Goal: Task Accomplishment & Management: Manage account settings

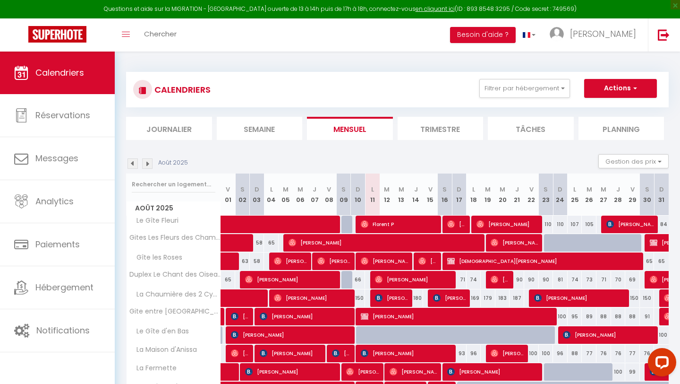
scroll to position [78, 0]
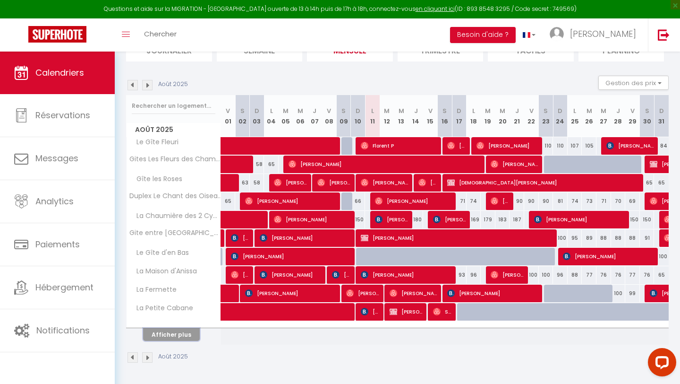
click at [166, 334] on button "Afficher plus" at bounding box center [171, 334] width 57 height 13
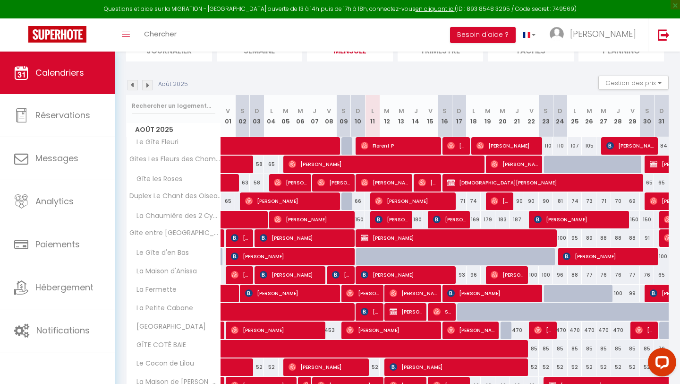
select select
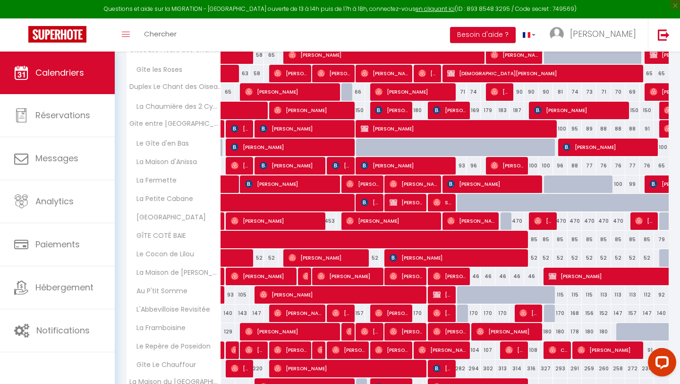
scroll to position [184, 0]
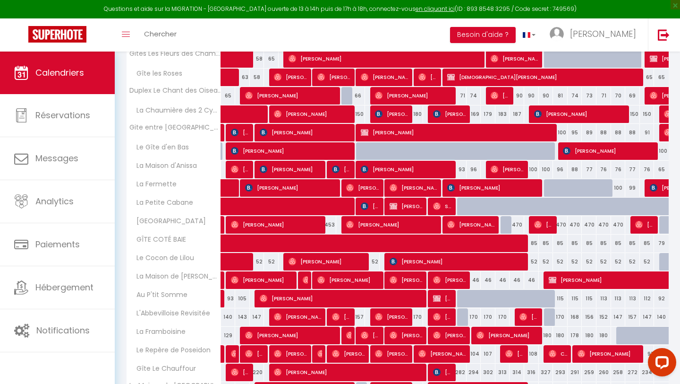
click at [376, 265] on div "52" at bounding box center [372, 261] width 15 height 17
type input "52"
select select "1"
type input "Lun 11 Août 2025"
type input "[DATE]"
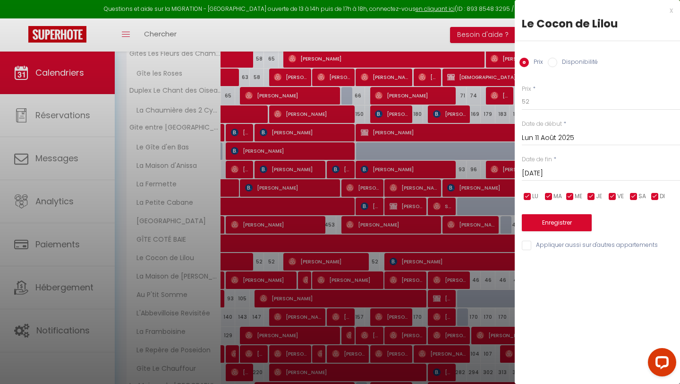
click at [553, 66] on input "Disponibilité" at bounding box center [552, 62] width 9 height 9
radio input "true"
radio input "false"
click at [543, 106] on select "Disponible Indisponible" at bounding box center [601, 102] width 158 height 18
select select "0"
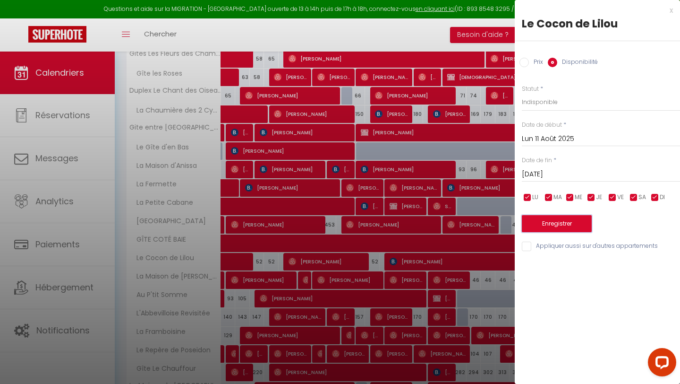
click at [540, 223] on button "Enregistrer" at bounding box center [557, 223] width 70 height 17
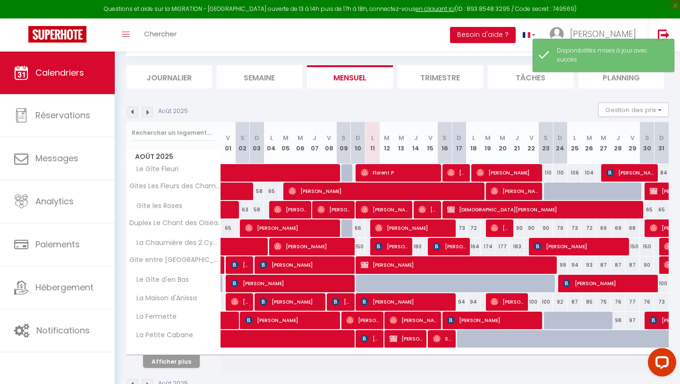
scroll to position [78, 0]
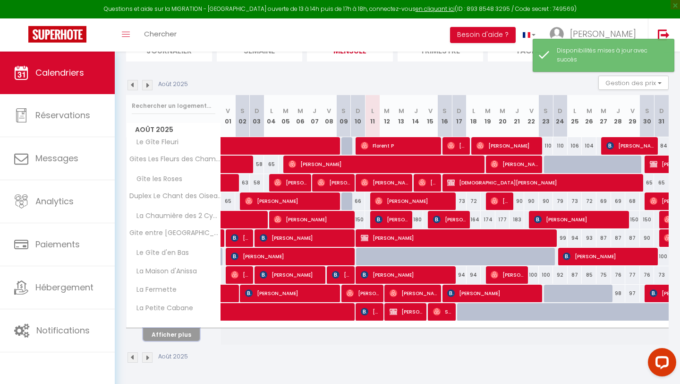
click at [168, 335] on button "Afficher plus" at bounding box center [171, 334] width 57 height 13
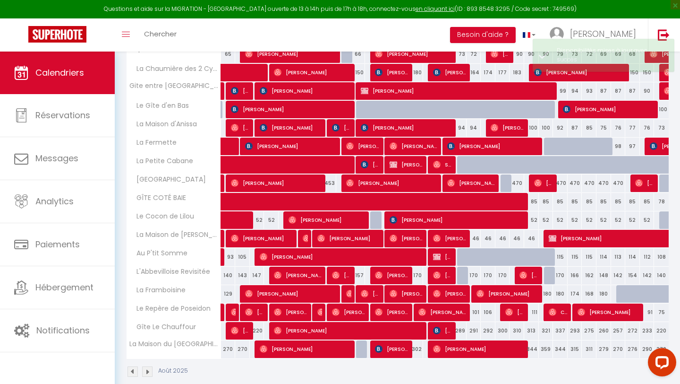
scroll to position [227, 0]
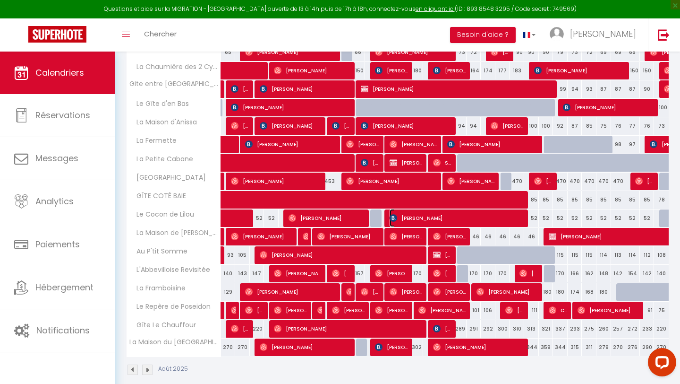
click at [413, 215] on span "[PERSON_NAME]" at bounding box center [458, 218] width 137 height 18
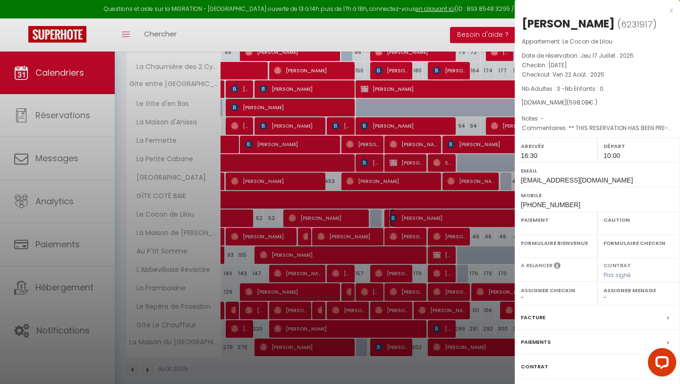
select select "OK"
select select "1"
select select "0"
select select "1"
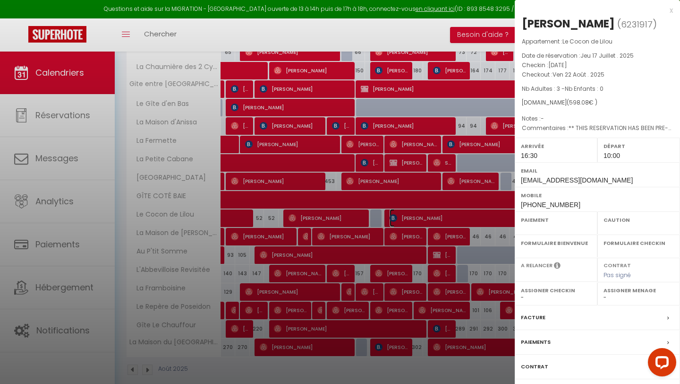
select select
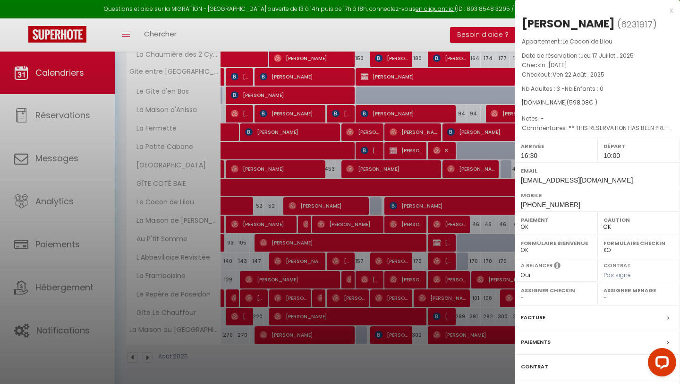
click at [548, 341] on label "Paiements" at bounding box center [536, 342] width 30 height 10
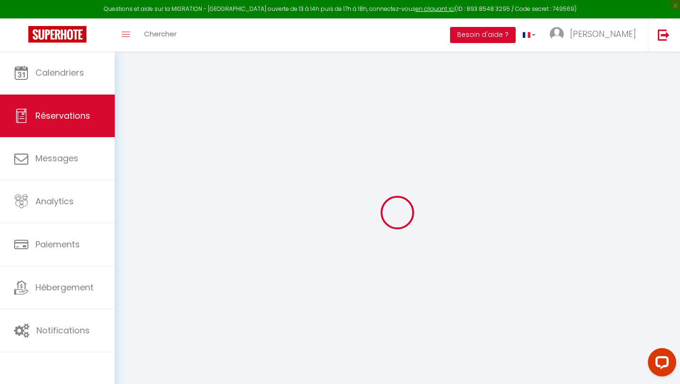
select select
checkbox input "false"
select select
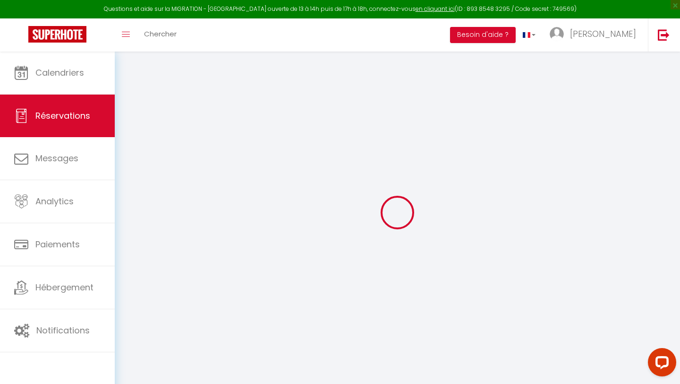
checkbox input "false"
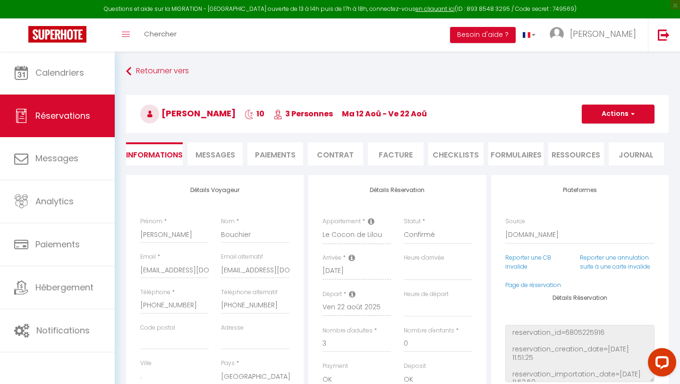
select select
checkbox input "false"
type textarea "** THIS RESERVATION HAS BEEN PRE-PAID ** BOOKING NOTE : Payment charge is EUR 8…"
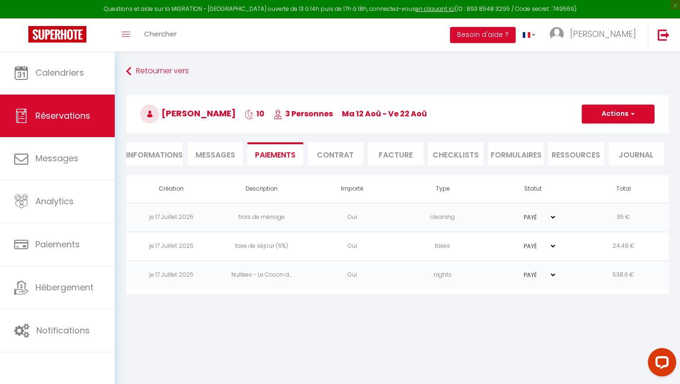
scroll to position [51, 0]
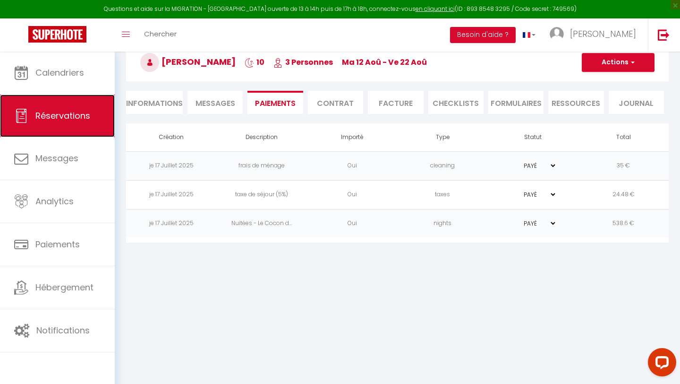
click at [71, 117] on span "Réservations" at bounding box center [62, 116] width 55 height 12
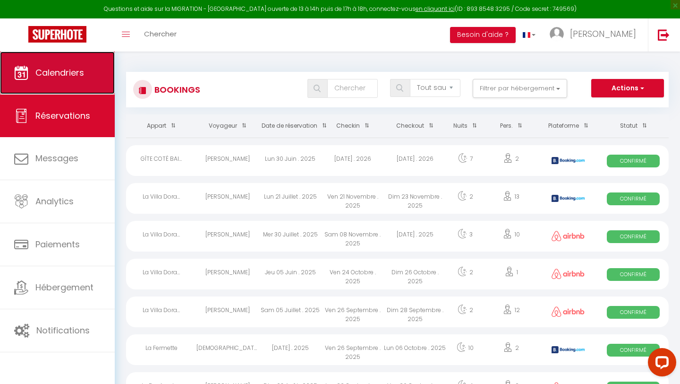
click at [86, 72] on link "Calendriers" at bounding box center [57, 72] width 115 height 43
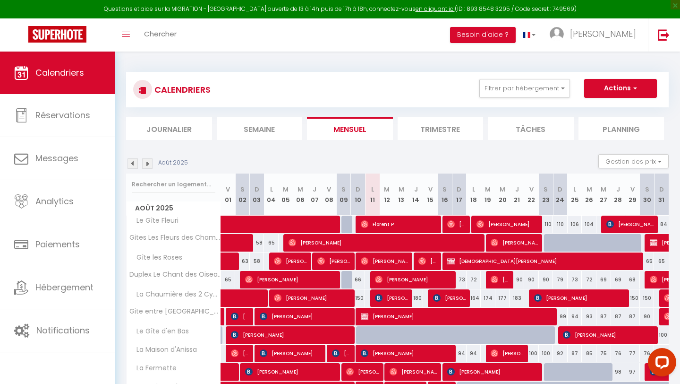
scroll to position [78, 0]
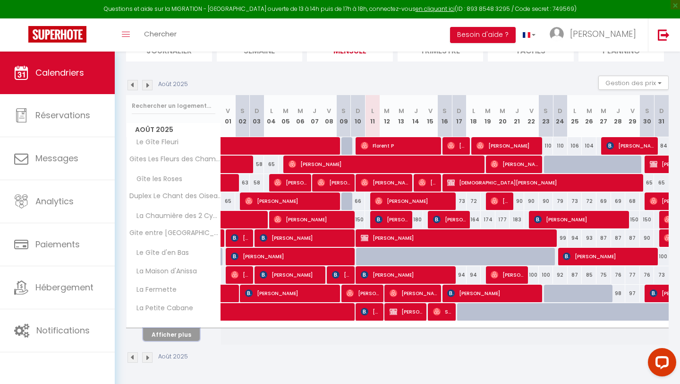
click at [168, 332] on button "Afficher plus" at bounding box center [171, 334] width 57 height 13
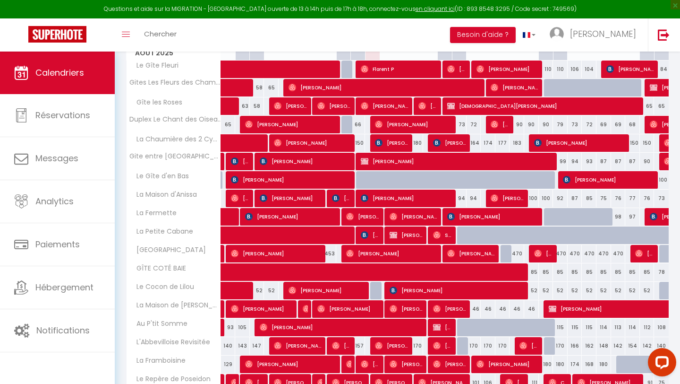
scroll to position [153, 0]
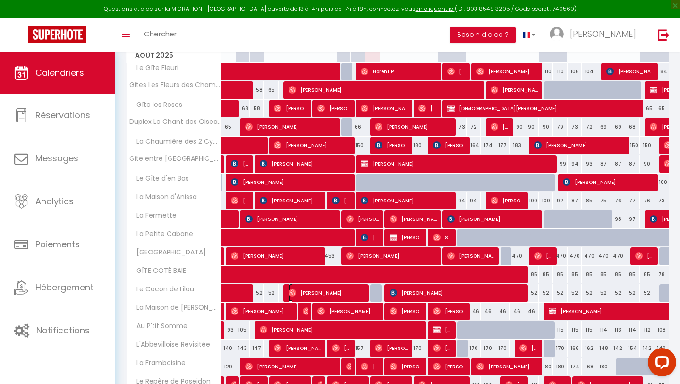
click at [320, 288] on span "[PERSON_NAME]" at bounding box center [328, 292] width 78 height 18
select select "OK"
select select "1"
select select "0"
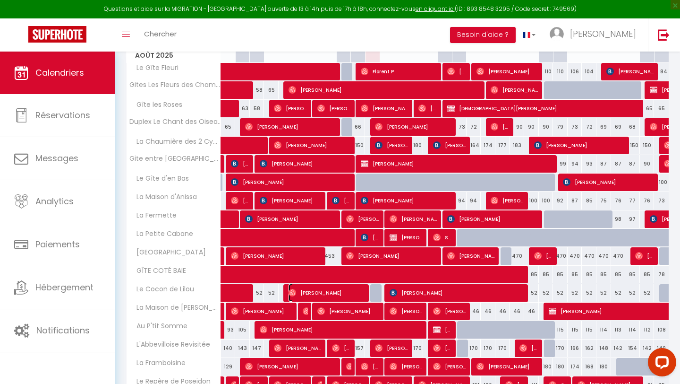
select select "1"
select select
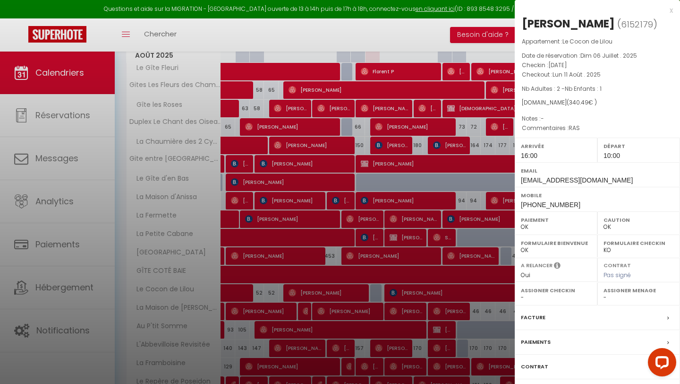
click at [357, 383] on div at bounding box center [340, 192] width 680 height 384
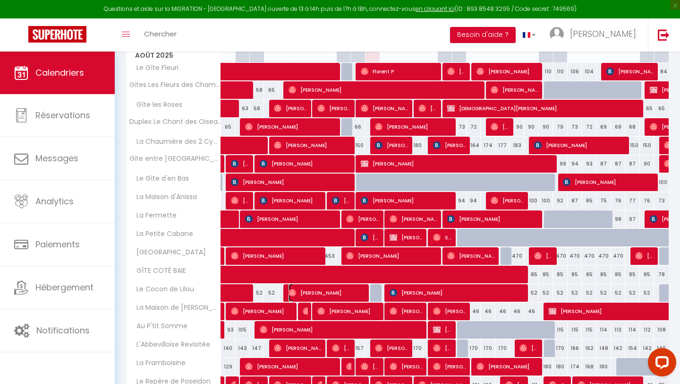
click at [333, 293] on span "[PERSON_NAME]" at bounding box center [328, 292] width 78 height 18
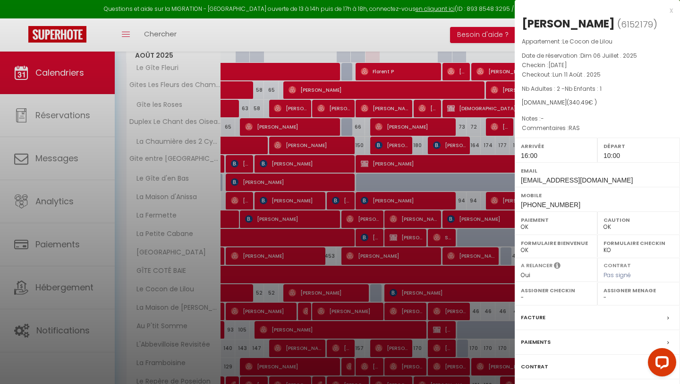
click at [531, 314] on label "Facture" at bounding box center [533, 317] width 25 height 10
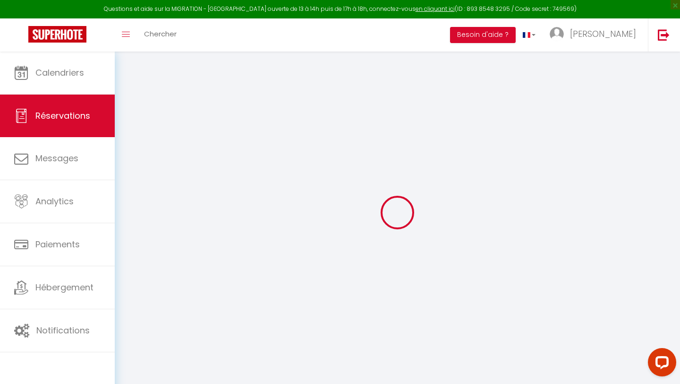
select select
checkbox input "false"
type textarea "RAS"
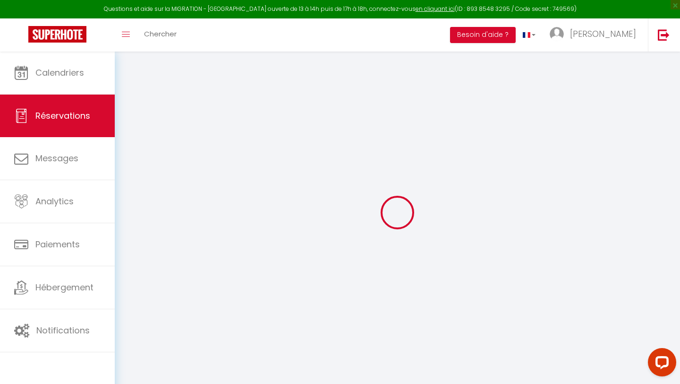
select select
checkbox input "false"
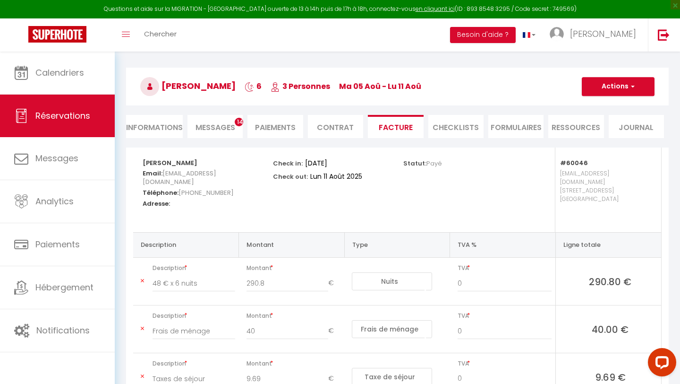
scroll to position [24, 0]
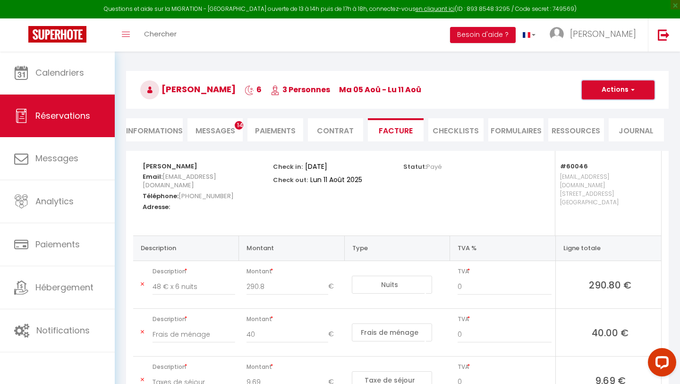
click at [603, 90] on button "Actions" at bounding box center [618, 89] width 73 height 19
click at [589, 124] on link "Aperçu et éditer" at bounding box center [611, 123] width 79 height 12
click at [602, 85] on button "Actions" at bounding box center [618, 89] width 73 height 19
click at [604, 138] on link "Envoyer la facture" at bounding box center [611, 135] width 79 height 12
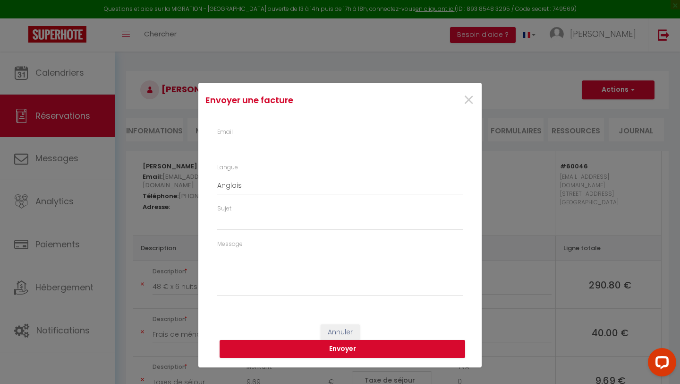
type input "[EMAIL_ADDRESS][DOMAIN_NAME]"
type input "Your invoice 6152179 - Le Cocon de Lilou"
type textarea "Hi, Here is the link to download your invoice: [URL][DOMAIN_NAME] Reservation d…"
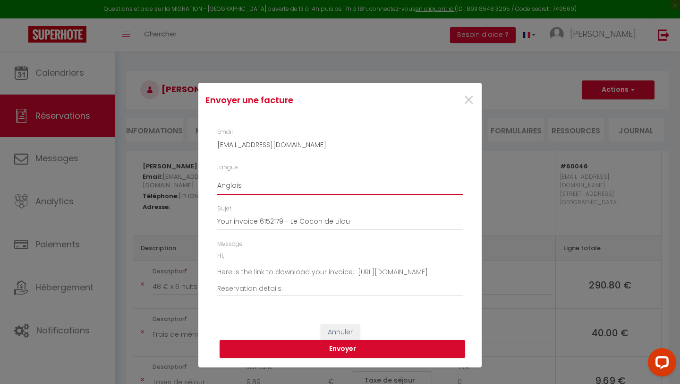
click at [259, 190] on select "Anglais Français Espagnol Portugais" at bounding box center [340, 186] width 246 height 18
select select "fr"
type input "Votre facture 6152179 - Le Cocon de Lilou"
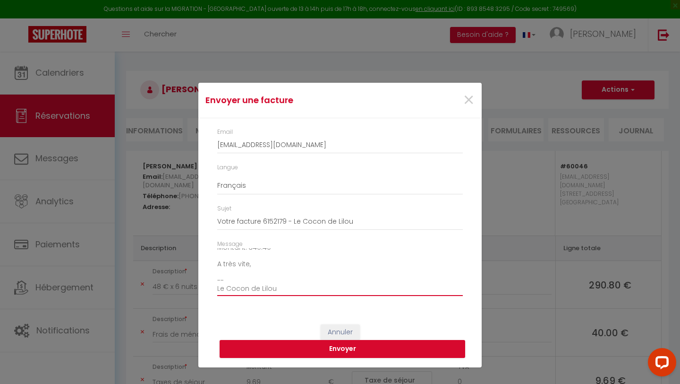
click at [233, 280] on textarea "Bonjour, Voici le lien pour télécharger votre facture : [URL][DOMAIN_NAME] Déta…" at bounding box center [340, 272] width 246 height 48
type textarea "Bonjour, Voici le lien pour télécharger votre facture : [URL][DOMAIN_NAME] Déta…"
click at [260, 346] on button "Envoyer" at bounding box center [343, 349] width 246 height 18
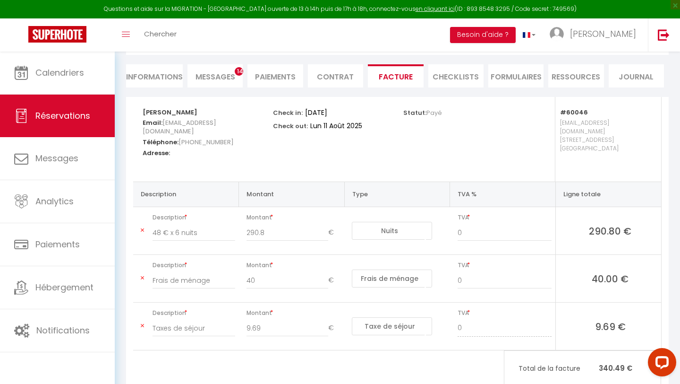
scroll to position [100, 0]
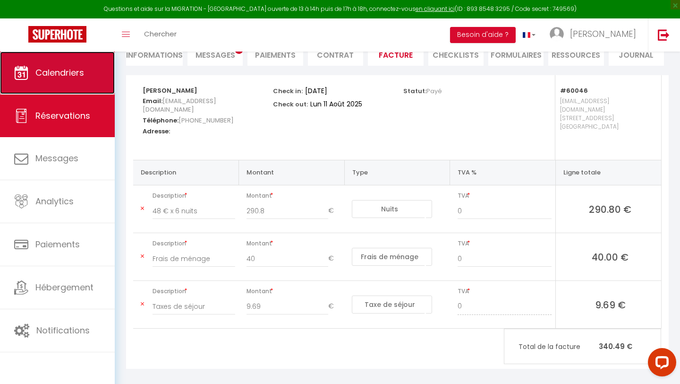
click at [58, 85] on link "Calendriers" at bounding box center [57, 72] width 115 height 43
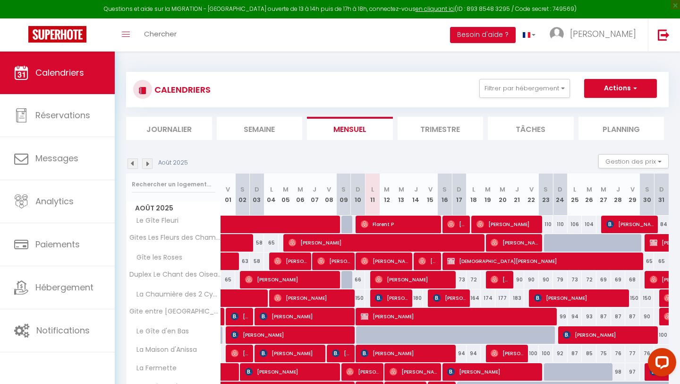
scroll to position [78, 0]
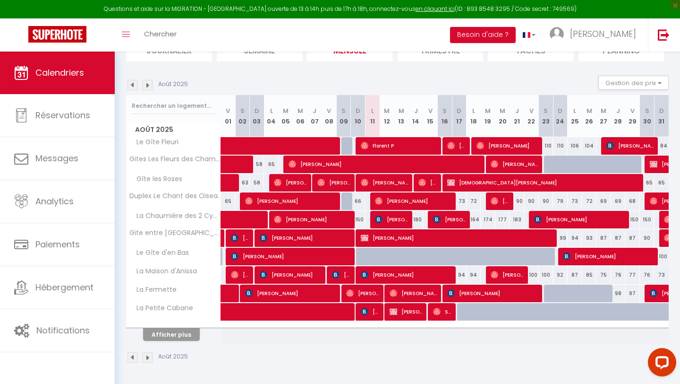
click at [181, 341] on th "Afficher plus" at bounding box center [174, 333] width 94 height 24
click at [184, 333] on button "Afficher plus" at bounding box center [171, 334] width 57 height 13
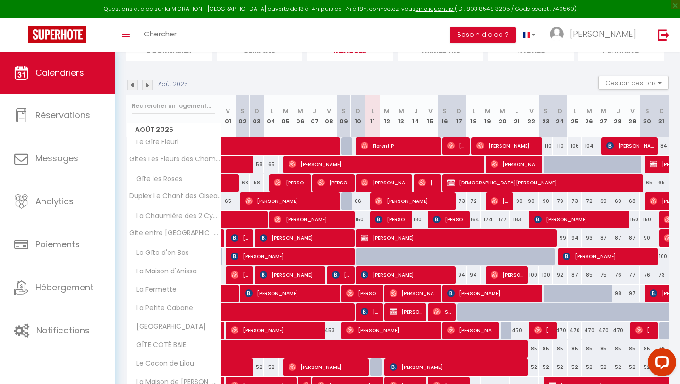
scroll to position [0, 0]
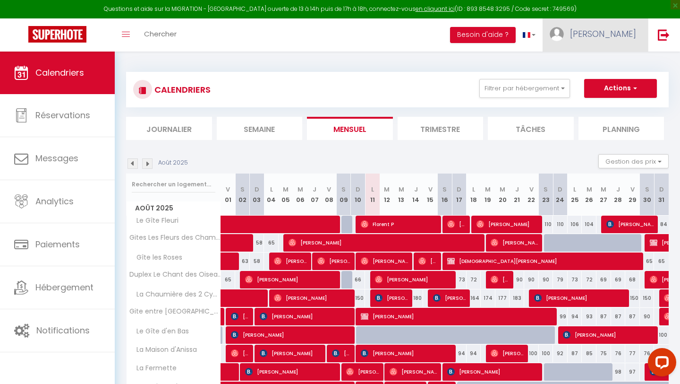
click at [621, 34] on span "[PERSON_NAME]" at bounding box center [603, 34] width 66 height 12
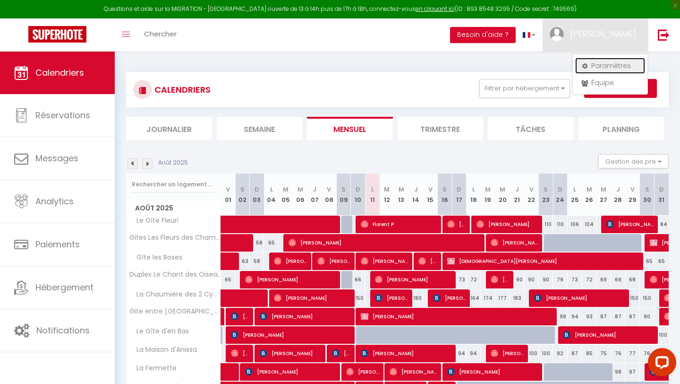
click at [604, 65] on link "Paramètres" at bounding box center [610, 66] width 70 height 16
select select "fr"
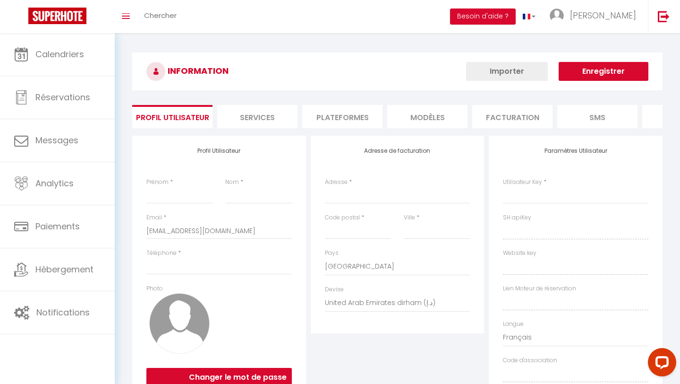
type input "[PERSON_NAME]"
type input "0638453884"
type input "[STREET_ADDRESS][PERSON_NAME]"
type input "80860"
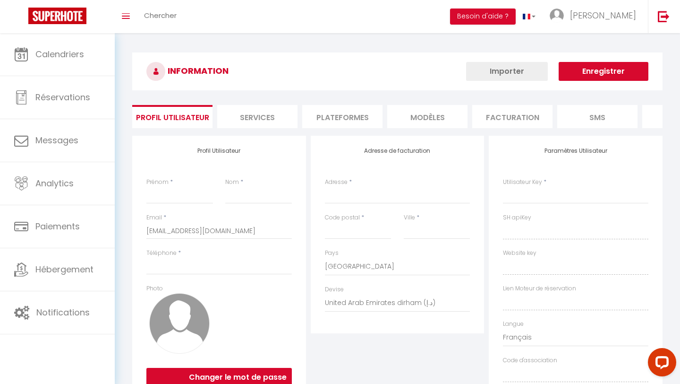
type input "Nouvion"
select select "28"
type input "BXbyo00QSlTTBn1X3pwhpLPhq"
type input "JOccENiFf84UCZmR0pMZXx4jo"
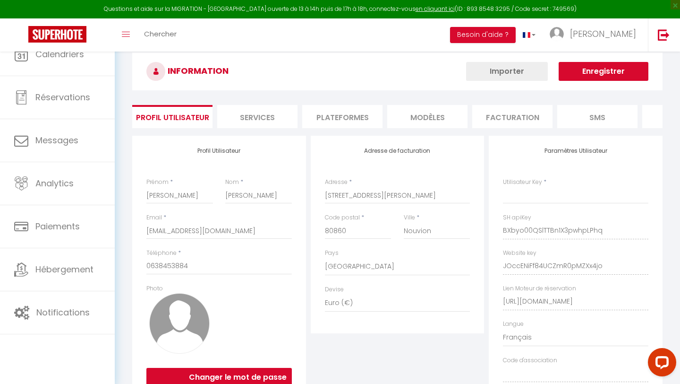
click at [272, 114] on div "INFORMATION Importer Enregistrer Profil Utilisateur Services Plateformes MODÈLE…" at bounding box center [397, 245] width 531 height 387
select select "fr"
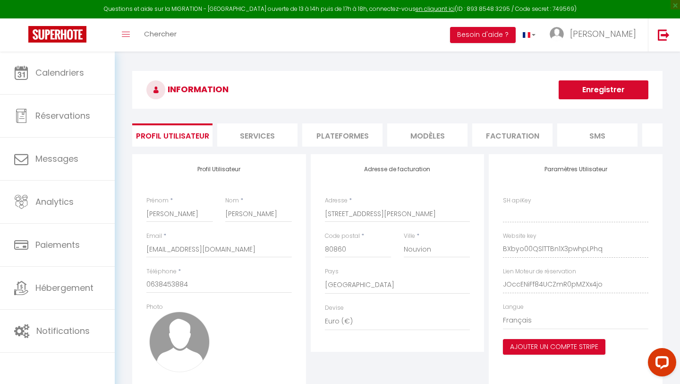
type input "BXbyo00QSlTTBn1X3pwhpLPhq"
type input "JOccENiFf84UCZmR0pMZXx4jo"
type input "[URL][DOMAIN_NAME]"
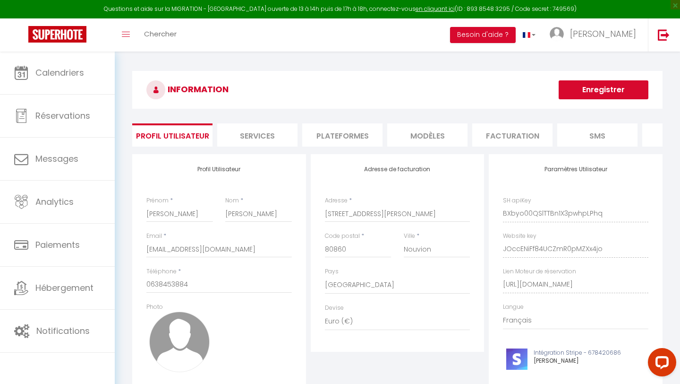
scroll to position [0, 9]
click at [266, 127] on li "Services" at bounding box center [249, 134] width 80 height 23
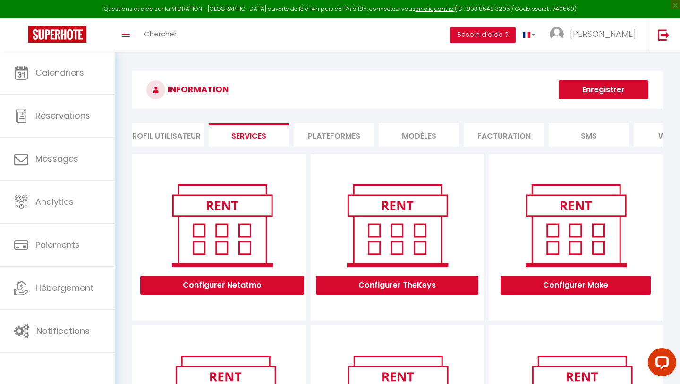
click at [166, 137] on li "Profil Utilisateur" at bounding box center [164, 134] width 80 height 23
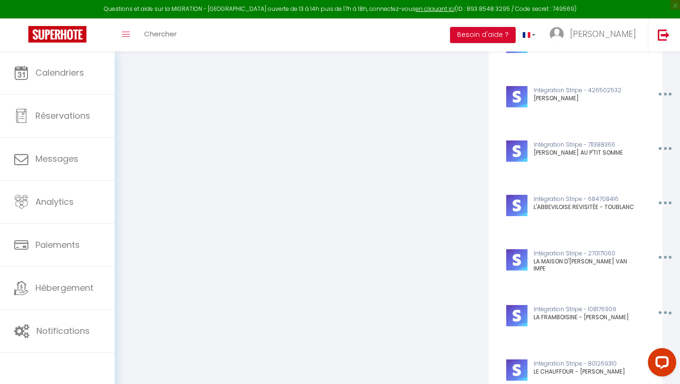
scroll to position [890, 0]
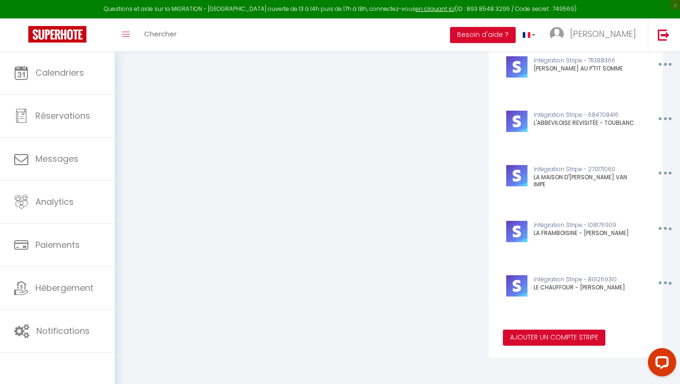
click at [516, 340] on button "Ajouter un compte Stripe" at bounding box center [554, 337] width 103 height 16
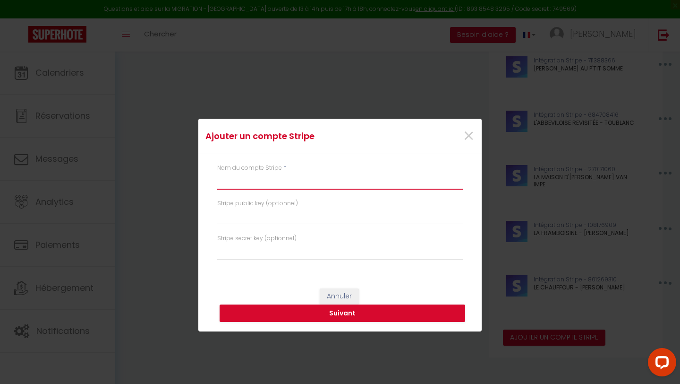
click at [268, 181] on input "text" at bounding box center [340, 180] width 246 height 17
type input "LA MAISON DU CHATEAU - DETERLINE"
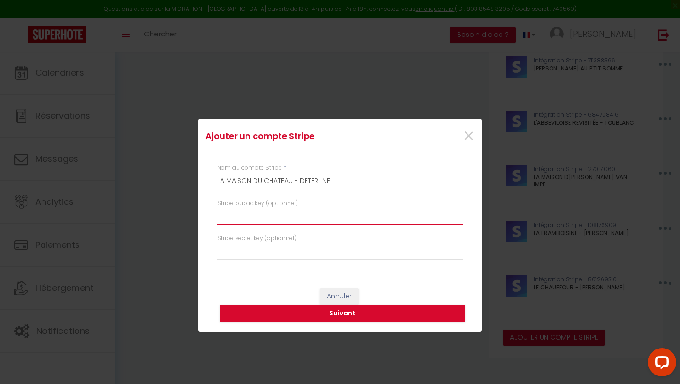
click at [311, 215] on input "text" at bounding box center [340, 215] width 246 height 17
paste input "pk_live_51RuwGc4buJKaQ7TAz6pRDPq731OXEnxyrKHE3VADDNeEYDxbjyk755C8XQYVeTqMtK9Tsz…"
type input "pk_live_51RuwGc4buJKaQ7TAz6pRDPq731OXEnxyrKHE3VADDNeEYDxbjyk755C8XQYVeTqMtK9Tsz…"
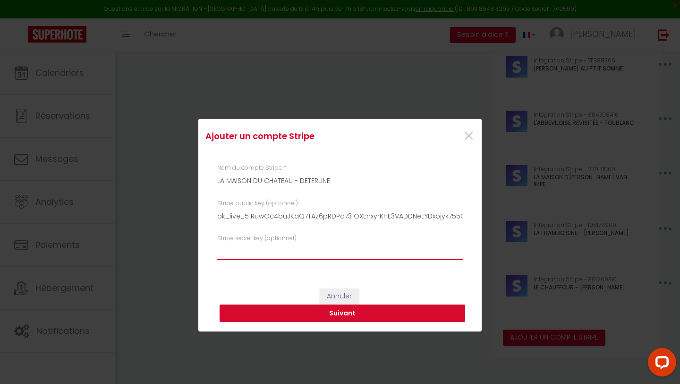
click at [342, 255] on input "text" at bounding box center [340, 251] width 246 height 17
paste input "sk_live_51RuwGc4buJKaQ7TAzrLXpHK8JZNnO0E2ocy82oeLKFrR2Dn7ruOibGL6uZt4e9Ep5ZemAk…"
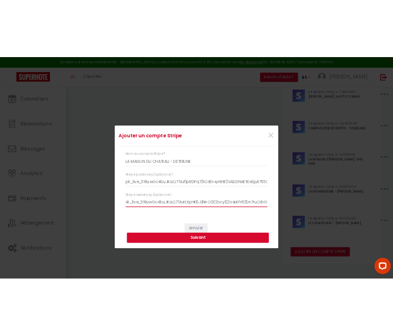
scroll to position [0, 163]
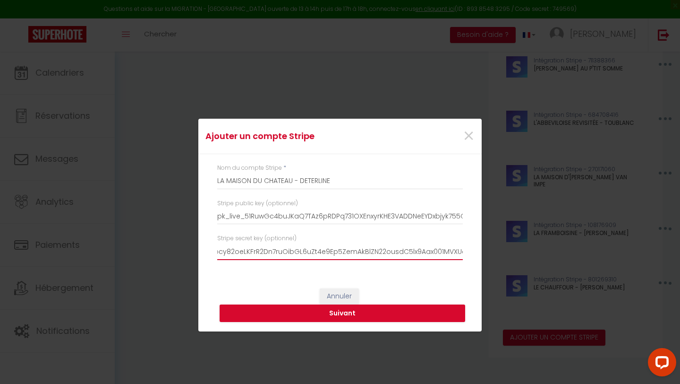
type input "sk_live_51RuwGc4buJKaQ7TAzrLXpHK8JZNnO0E2ocy82oeLKFrR2Dn7ruOibGL6uZt4e9Ep5ZemAk…"
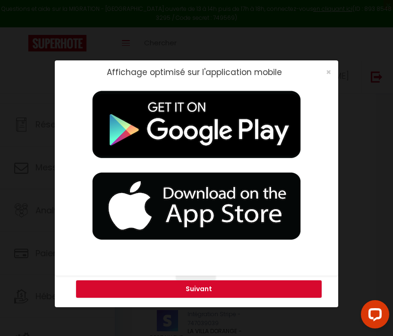
scroll to position [0, 0]
click at [327, 73] on span "×" at bounding box center [328, 72] width 5 height 12
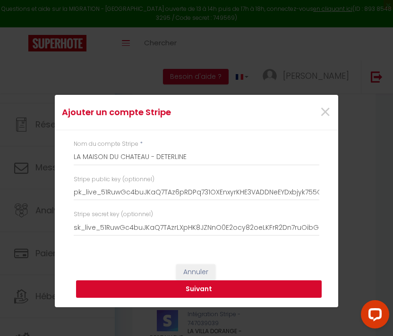
click at [200, 293] on button "Suivant" at bounding box center [199, 290] width 246 height 18
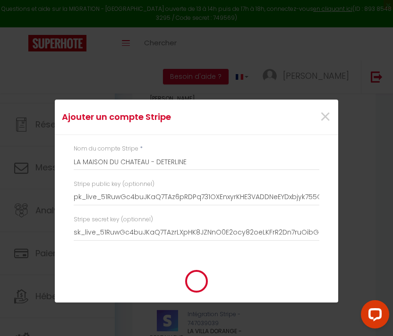
type input "LA MAISON DU CHATEAU - DETERLINE"
type input "pk_live_51RuwGc4buJKaQ7TAz6pRDPq731OXEnxyrKHE3VADDNeEYDxbjyk755C8XQYVeTqMtK9Tsz…"
type input "sk_live_51RuwGc4buJKaQ7TAzrLXpHK8JZNnO0E2ocy82oeLKFrR2Dn7ruOibGL6uZt4e9Ep5ZemAk…"
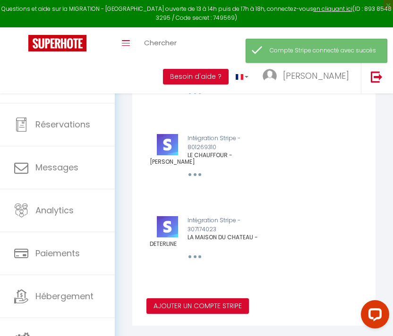
scroll to position [1892, 0]
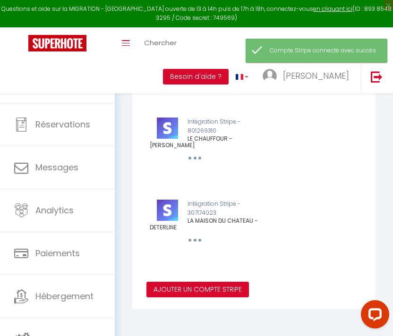
click at [68, 303] on div "Ajouter un compte Stripe × Nom du compte Stripe * LA MAISON DU CHATEAU - DETERL…" at bounding box center [196, 168] width 393 height 336
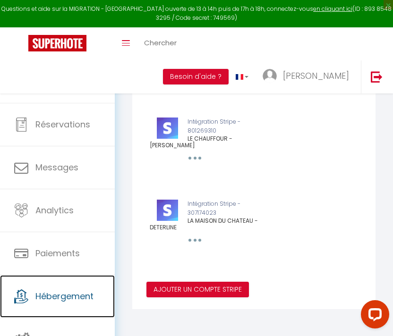
click at [68, 303] on link "Hébergement" at bounding box center [57, 296] width 115 height 43
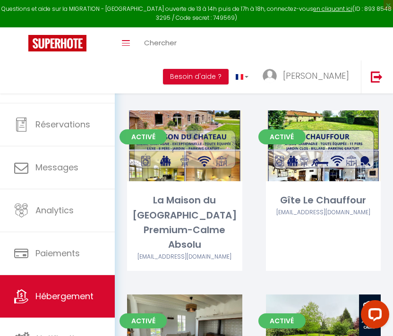
scroll to position [643, 0]
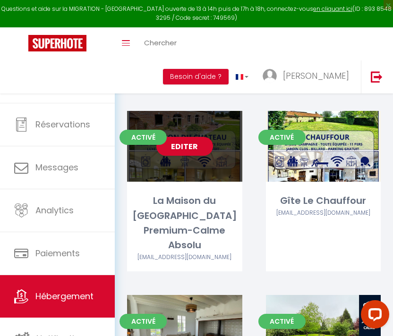
click at [182, 186] on div "Activé Editer La Maison du Château- Confort Premium-Calme Absolu [EMAIL_ADDRESS…" at bounding box center [184, 191] width 115 height 161
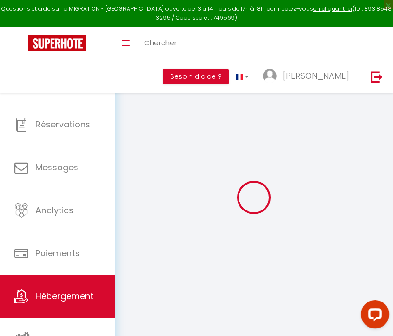
type input "La Maison du [GEOGRAPHIC_DATA] Premium-Calme Absolu"
type input "Auriane"
type input "De Terline"
type input "[STREET_ADDRESS]"
type input "80140"
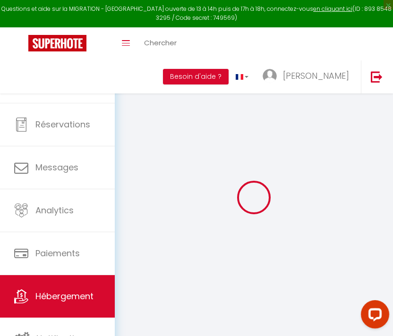
type input "Biencourt"
select select "houses"
select select "villa"
select select "8"
select select "4"
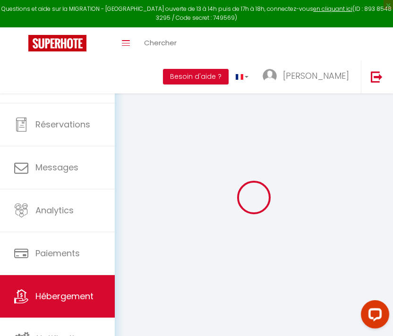
select select "4"
type input "220"
type input "1500"
select select
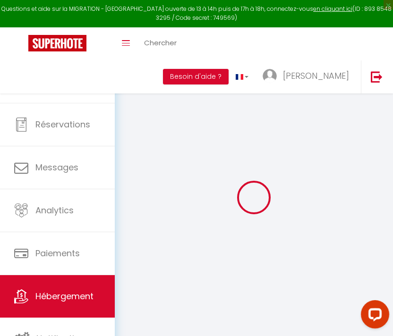
select select
type input "[STREET_ADDRESS]"
type input "80140"
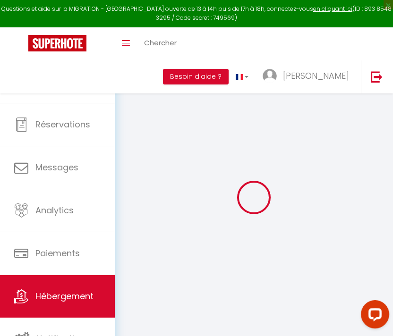
type input "Biencourt"
type input "[EMAIL_ADDRESS][DOMAIN_NAME]"
select select "11663"
checkbox input "true"
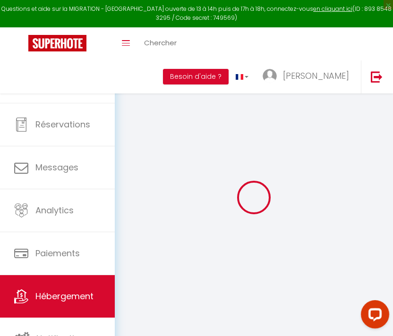
checkbox input "true"
type input "0"
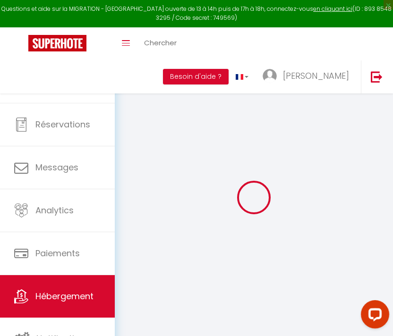
type input "0"
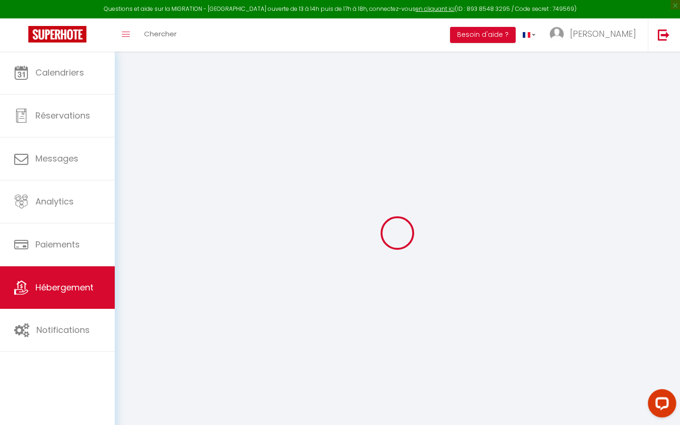
select select
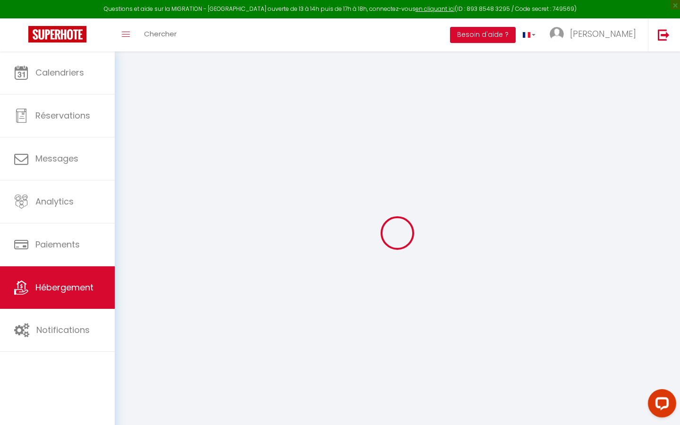
checkbox input "true"
select select
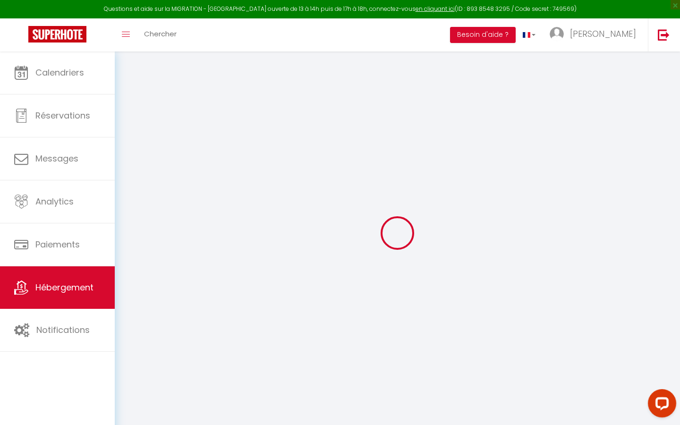
select select
checkbox input "true"
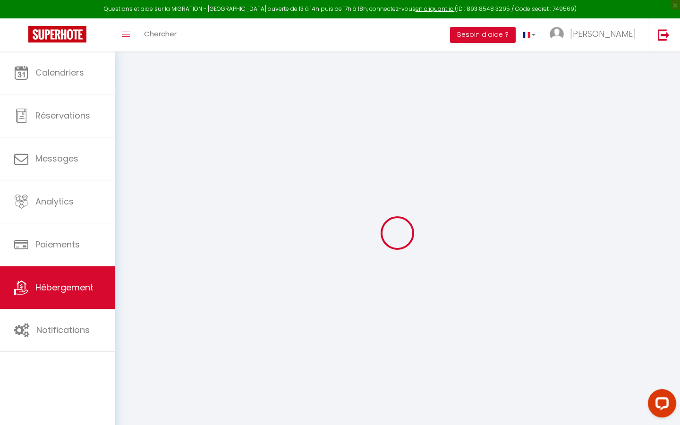
checkbox input "true"
select select "16:00"
select select
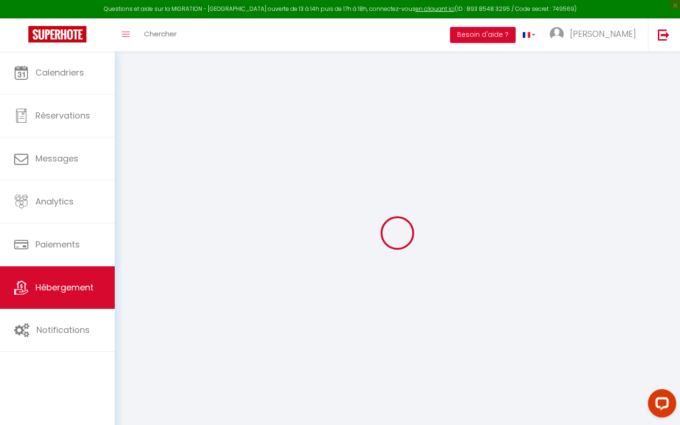
select select "10:00"
select select "30"
select select "120"
checkbox input "true"
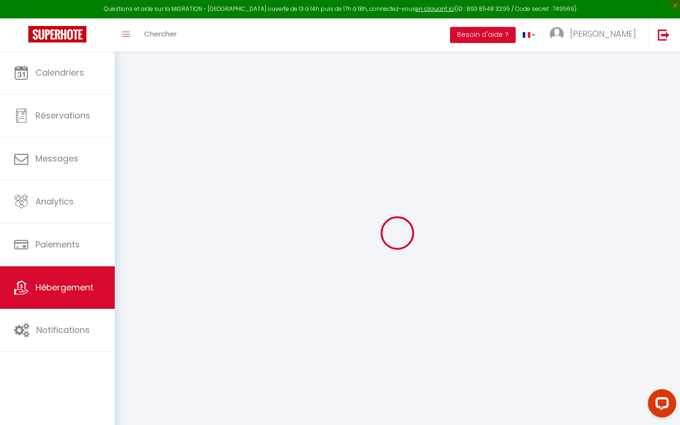
checkbox input "true"
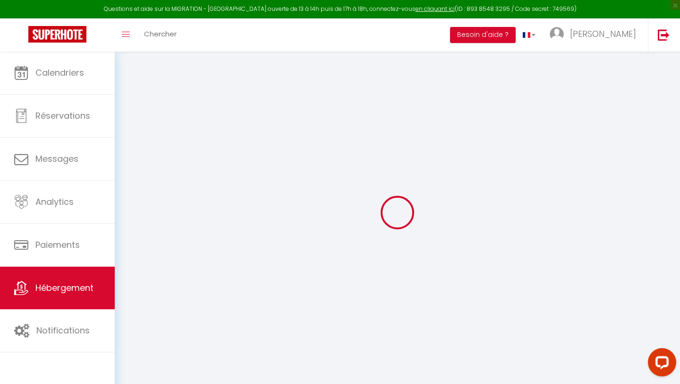
select select
checkbox input "true"
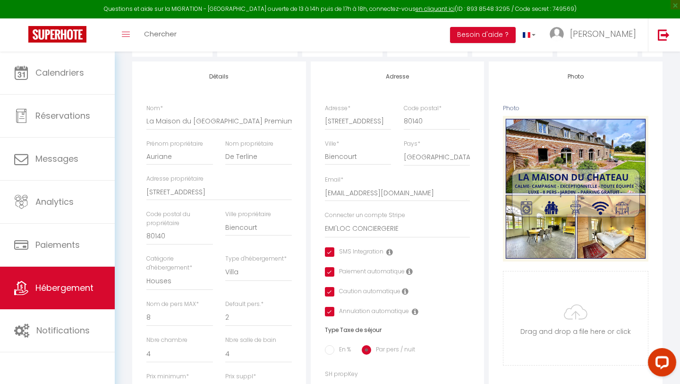
scroll to position [108, 0]
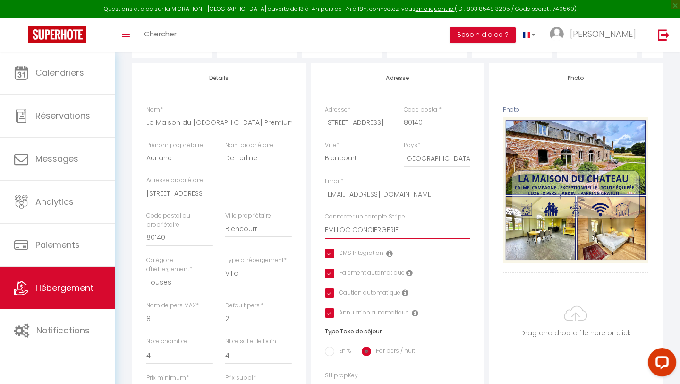
click at [397, 229] on select "[PERSON_NAME] La Chaumiere - [PERSON_NAME] Le Chant des Oiseaux - [PERSON_NAME]…" at bounding box center [398, 230] width 146 height 18
select select "15686"
select select
checkbox input "true"
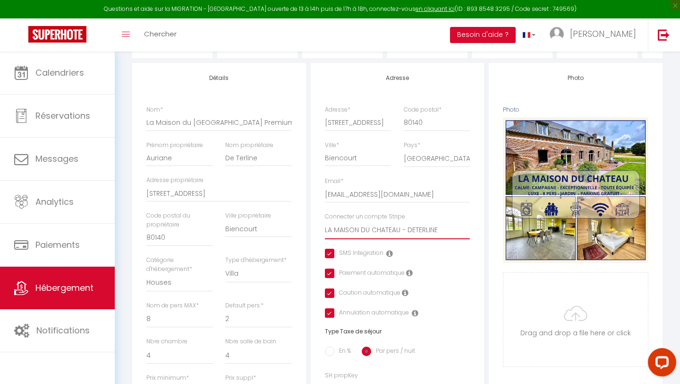
checkbox input "true"
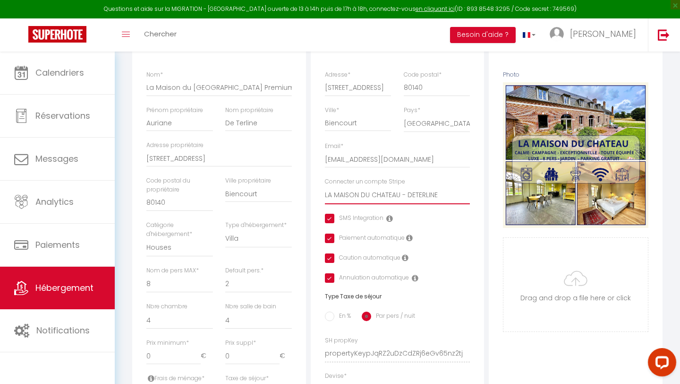
scroll to position [0, 0]
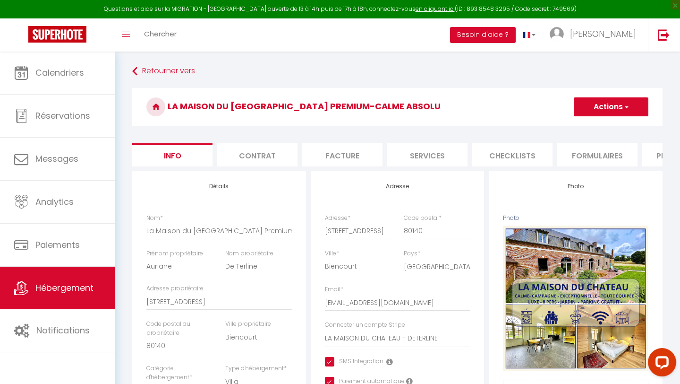
click at [599, 105] on button "Actions" at bounding box center [611, 106] width 75 height 19
click at [566, 125] on input "Enregistrer" at bounding box center [574, 127] width 35 height 9
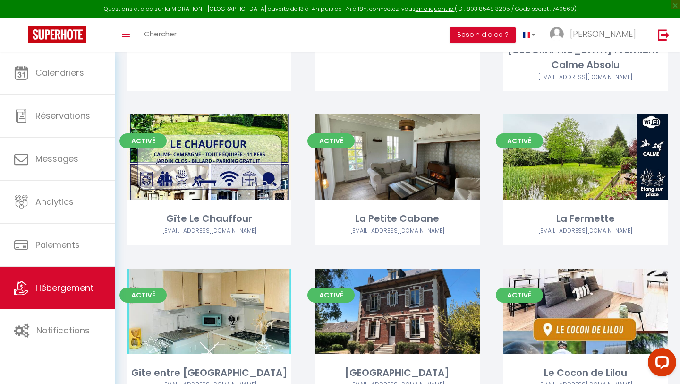
scroll to position [429, 0]
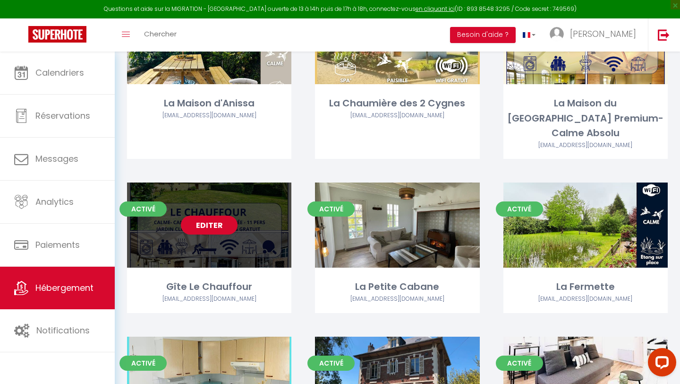
click at [247, 228] on div "Editer" at bounding box center [209, 224] width 164 height 85
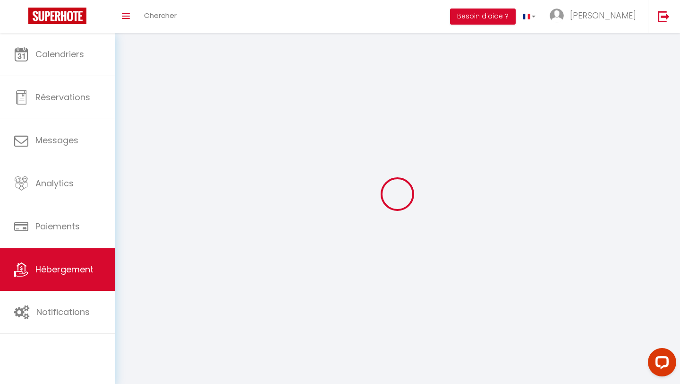
select select "1"
select select
select select "28"
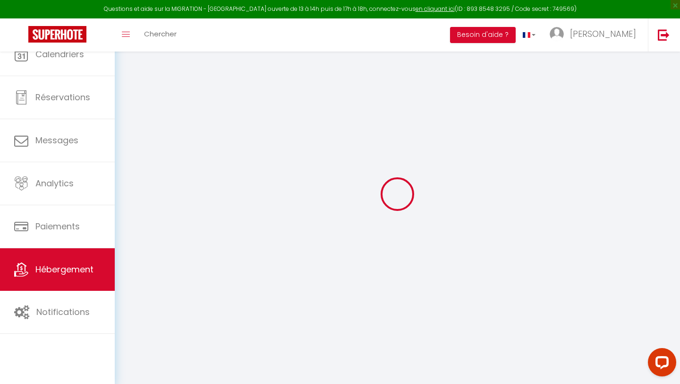
select select
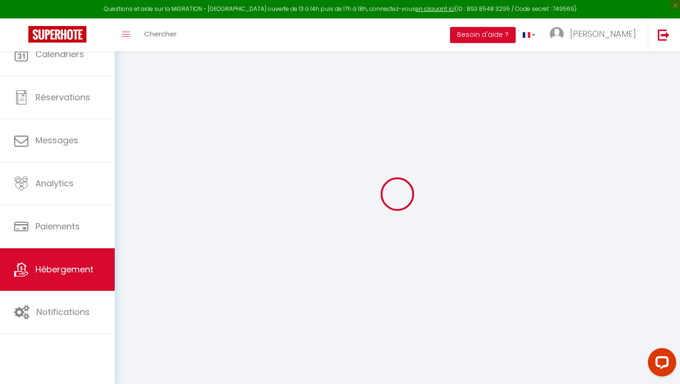
select select
checkbox input "false"
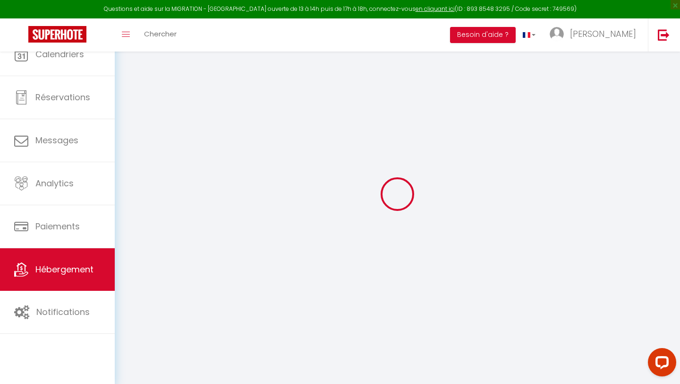
select select
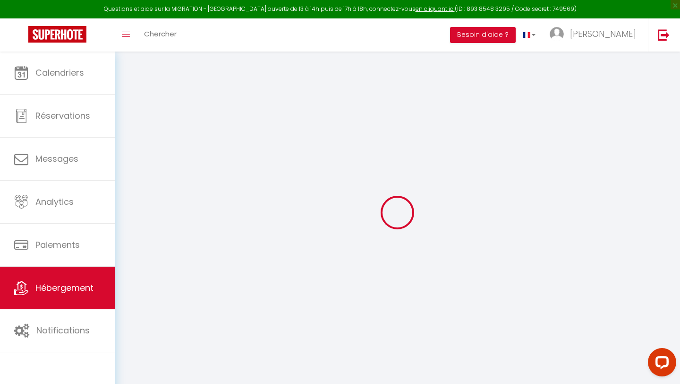
select select
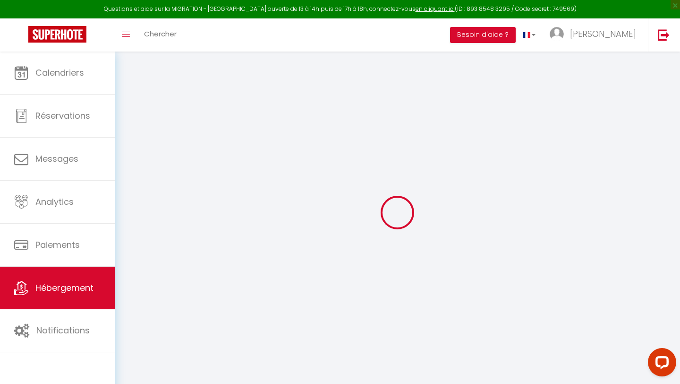
select select
checkbox input "false"
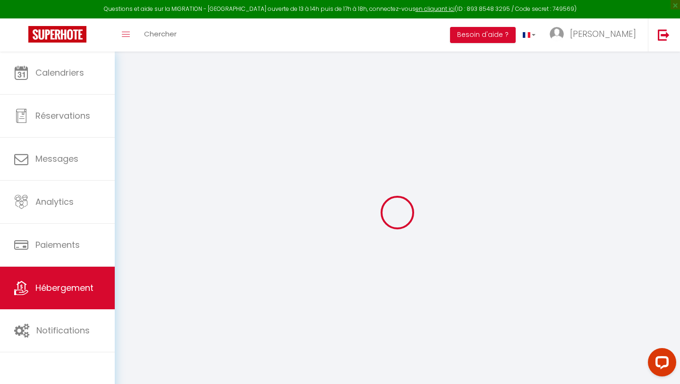
select select
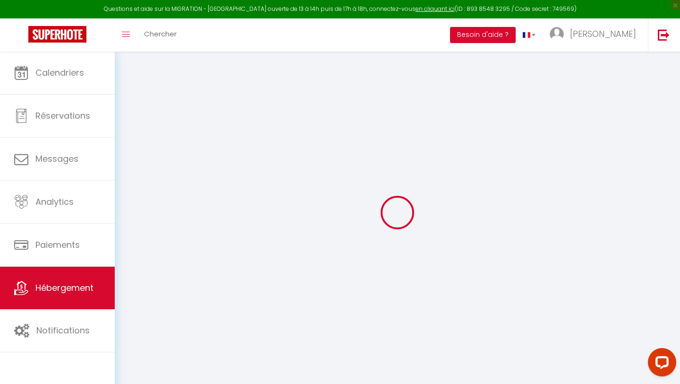
select select
checkbox input "false"
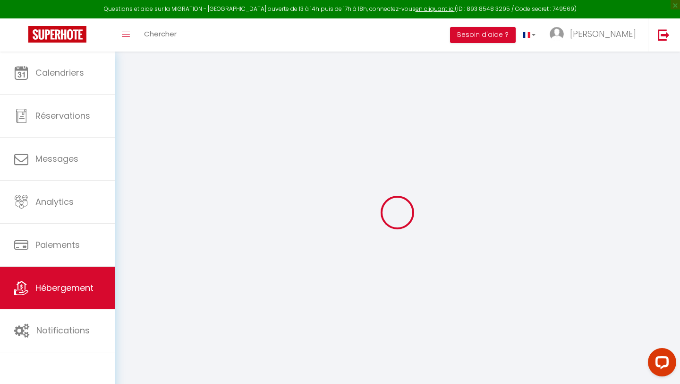
checkbox input "false"
select select
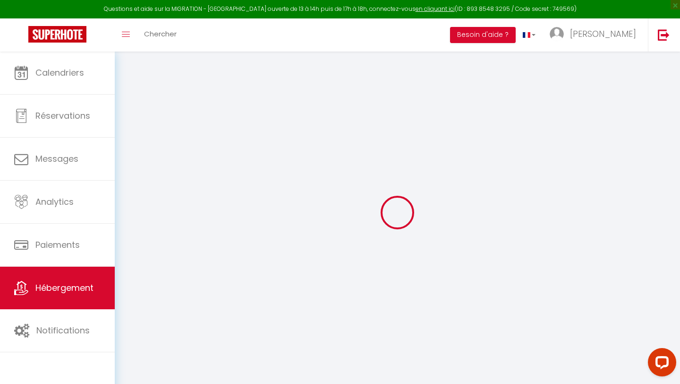
select select
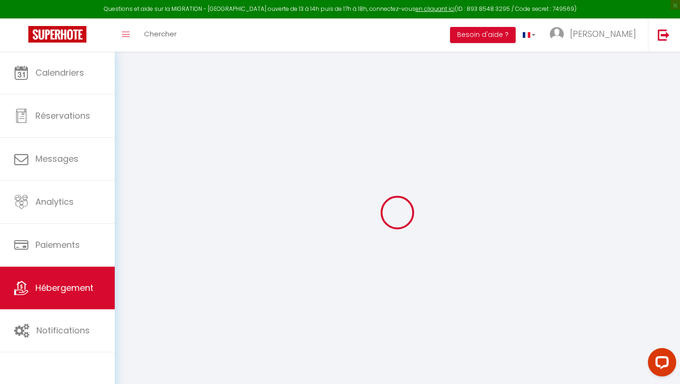
checkbox input "false"
select select
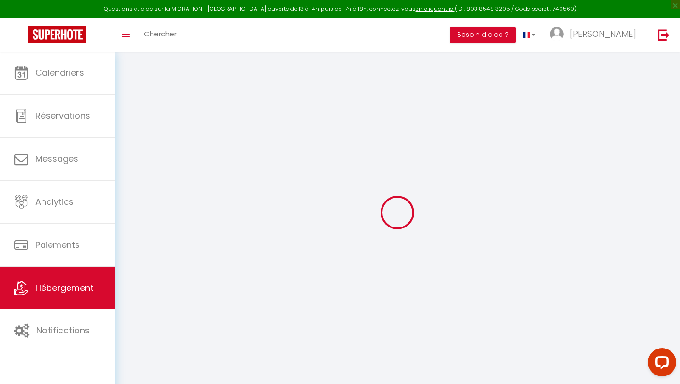
select select
type input "Gîte Le Chauffour"
type input "[PERSON_NAME]"
type input "Delommel"
type input "[STREET_ADDRESS]"
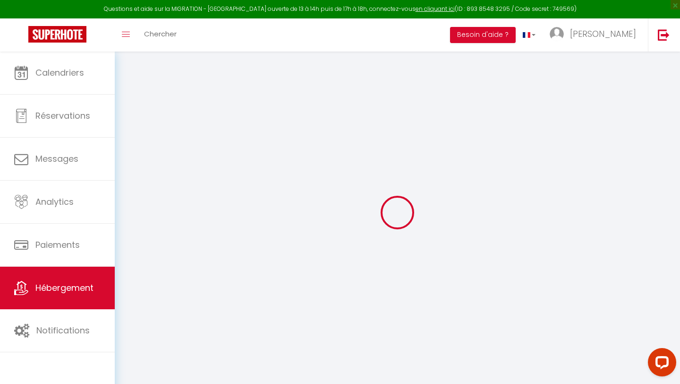
type input "80120"
type input "Rue"
select select "houses"
select select "11"
select select "4"
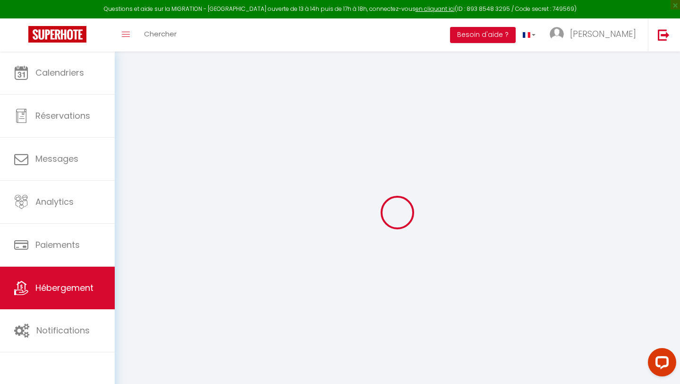
type input "300"
type input "190"
type input "500"
select select
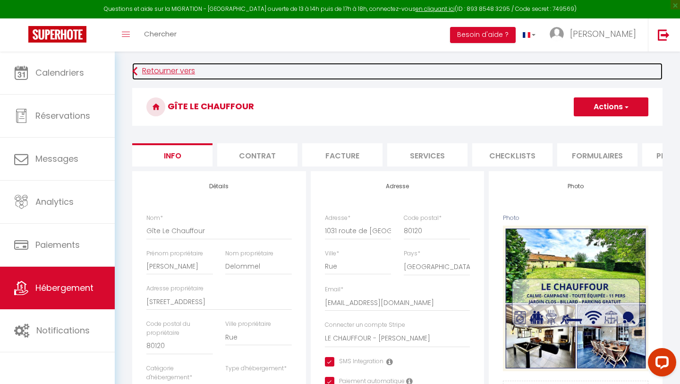
click at [155, 72] on link "Retourner vers" at bounding box center [397, 71] width 531 height 17
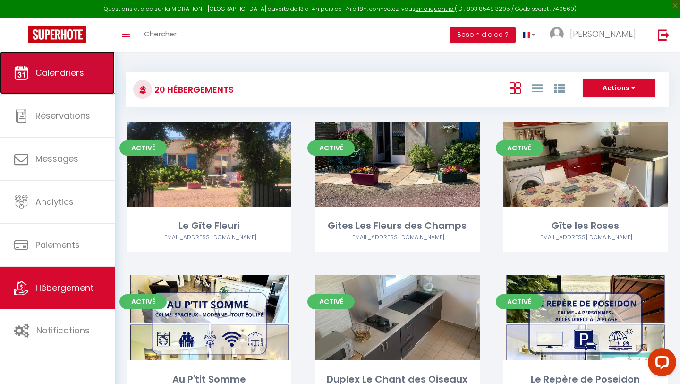
click at [83, 79] on link "Calendriers" at bounding box center [57, 72] width 115 height 43
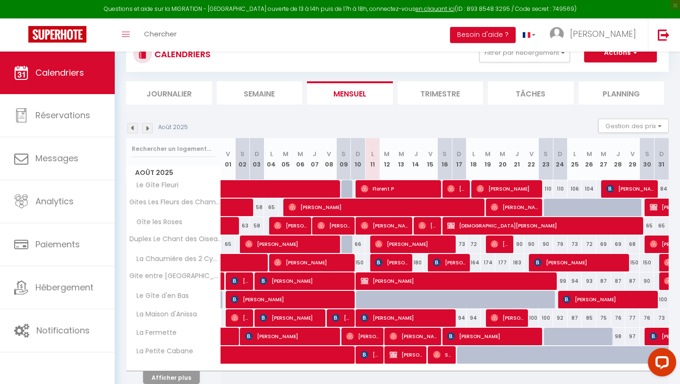
scroll to position [78, 0]
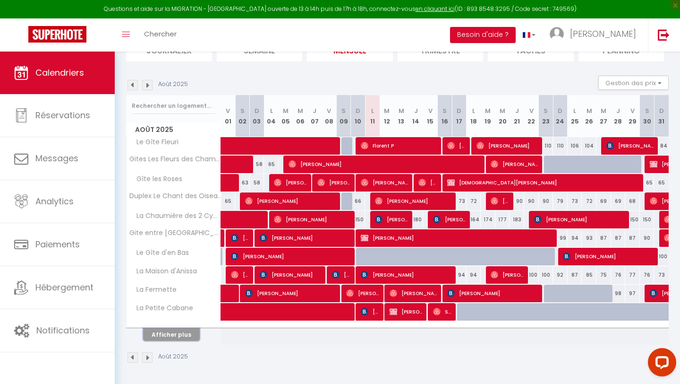
click at [166, 337] on button "Afficher plus" at bounding box center [171, 334] width 57 height 13
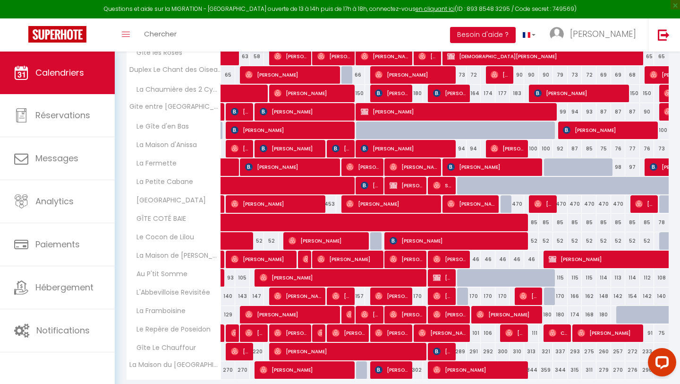
scroll to position [204, 0]
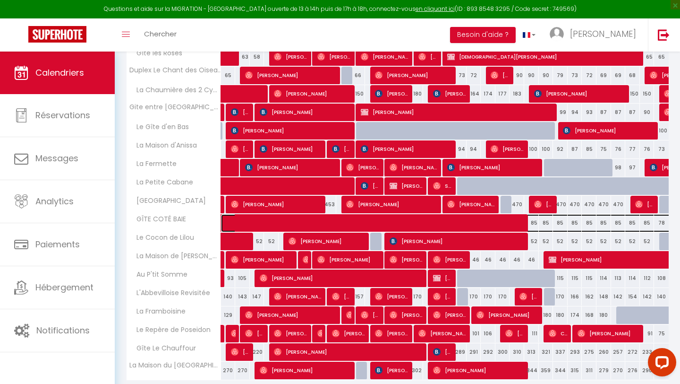
click at [283, 215] on span at bounding box center [459, 223] width 456 height 18
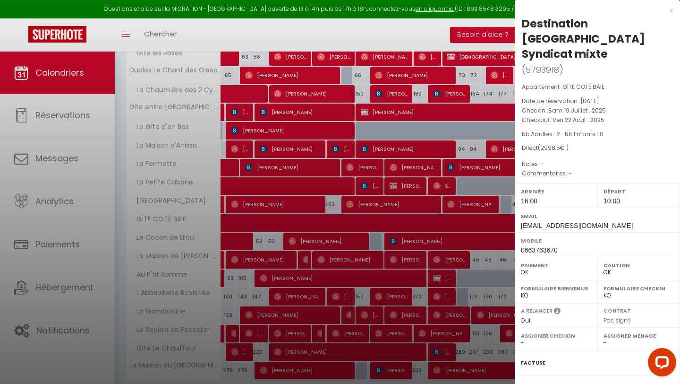
click at [530, 358] on label "Facture" at bounding box center [533, 363] width 25 height 10
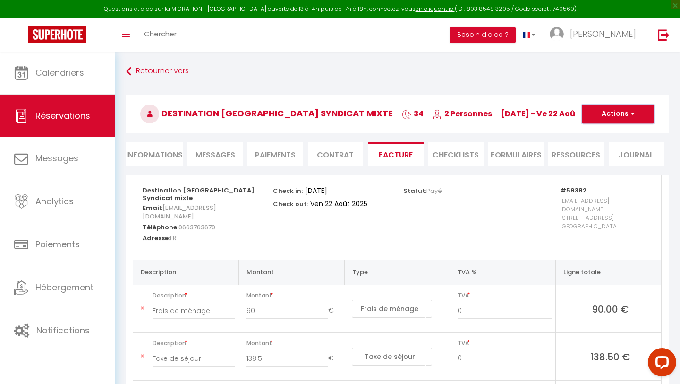
click at [602, 120] on button "Actions" at bounding box center [618, 113] width 73 height 19
click at [595, 147] on link "Aperçu et éditer" at bounding box center [611, 147] width 79 height 12
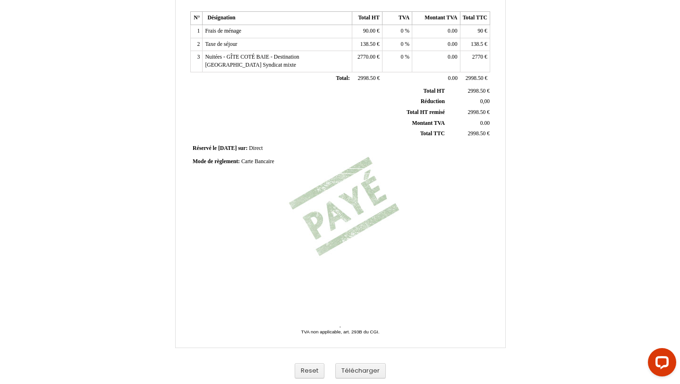
scroll to position [187, 0]
click at [307, 373] on button "Reset" at bounding box center [310, 370] width 30 height 16
click at [366, 372] on button "Télécharger" at bounding box center [360, 370] width 51 height 16
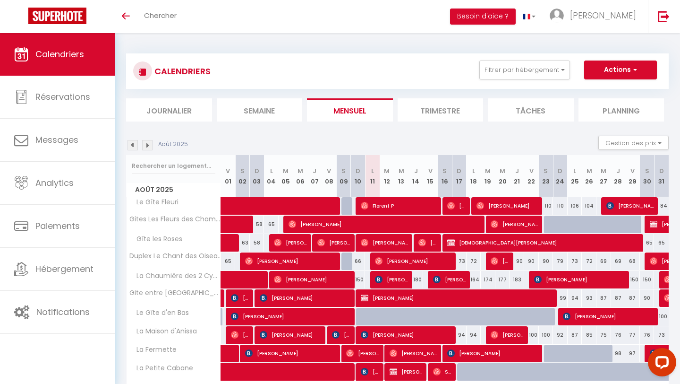
scroll to position [60, 0]
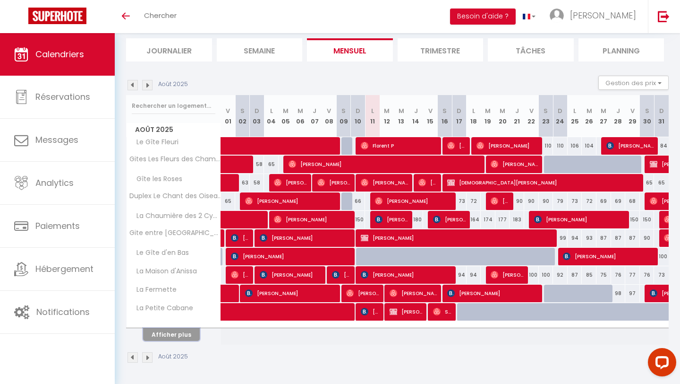
click at [183, 337] on button "Afficher plus" at bounding box center [171, 334] width 57 height 13
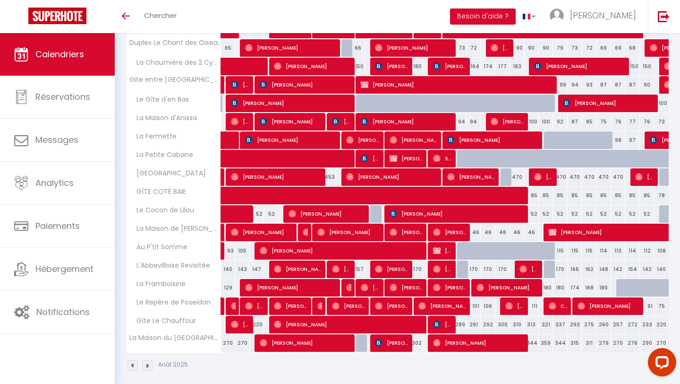
scroll to position [221, 0]
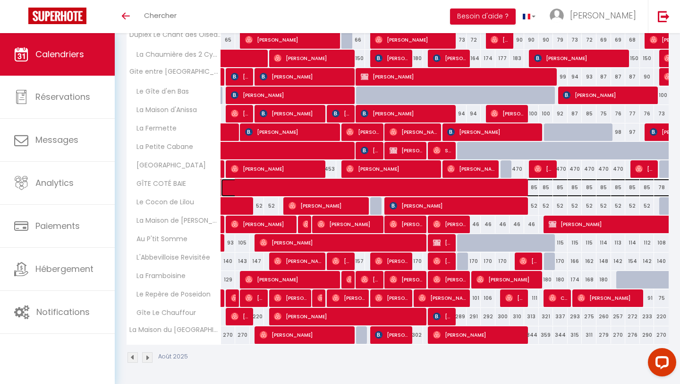
click at [433, 185] on span at bounding box center [459, 188] width 456 height 18
select select "OK"
select select "0"
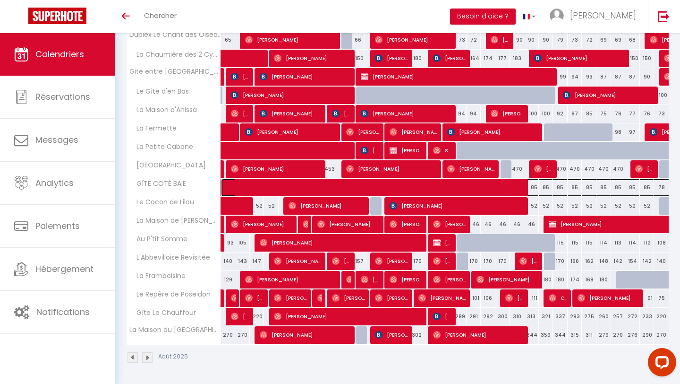
select select "1"
select select
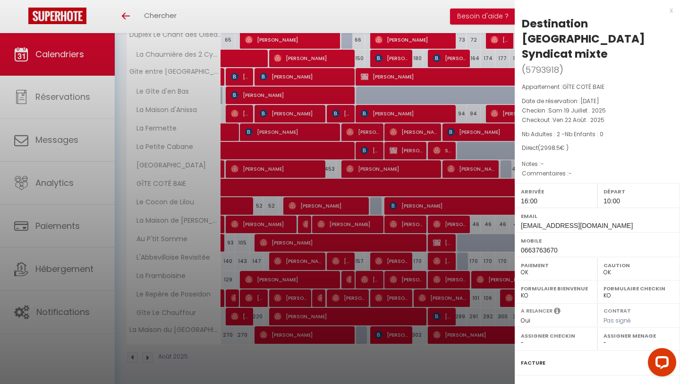
click at [536, 358] on label "Facture" at bounding box center [533, 363] width 25 height 10
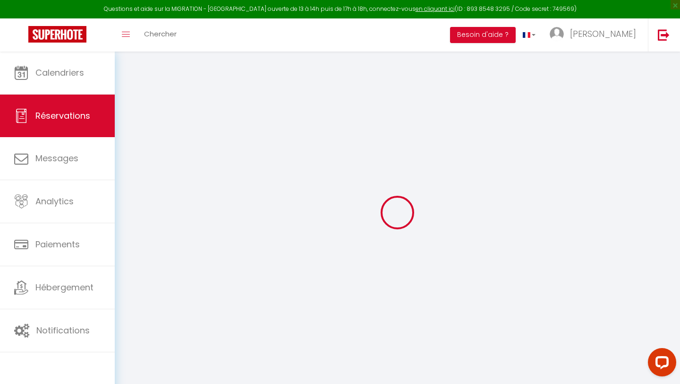
select select
checkbox input "false"
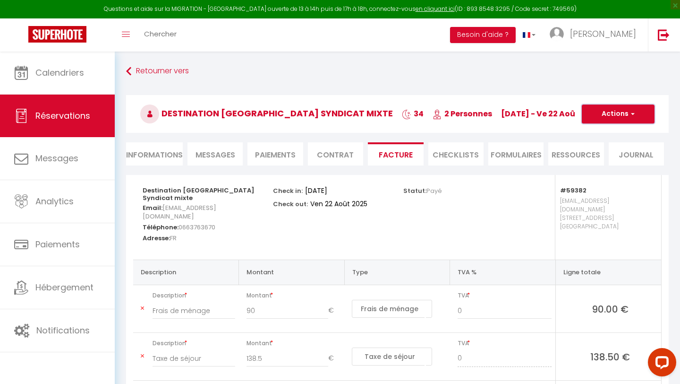
click at [590, 119] on button "Actions" at bounding box center [618, 113] width 73 height 19
click at [589, 147] on link "Aperçu et éditer" at bounding box center [611, 147] width 79 height 12
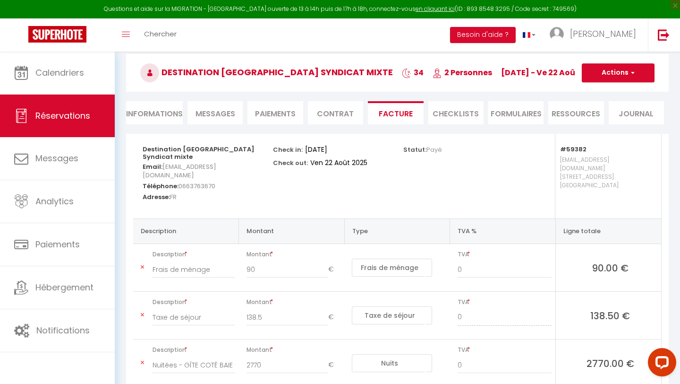
scroll to position [100, 0]
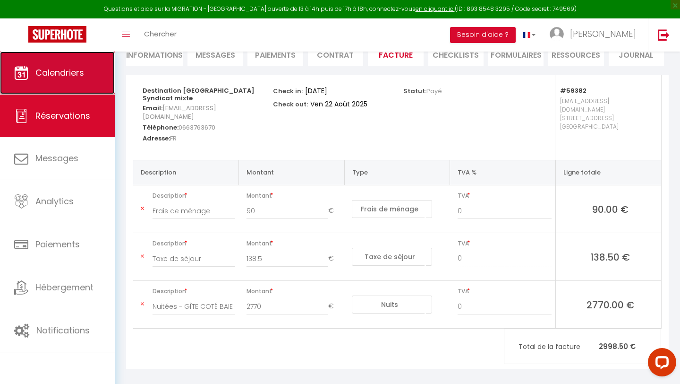
click at [60, 77] on span "Calendriers" at bounding box center [59, 73] width 49 height 12
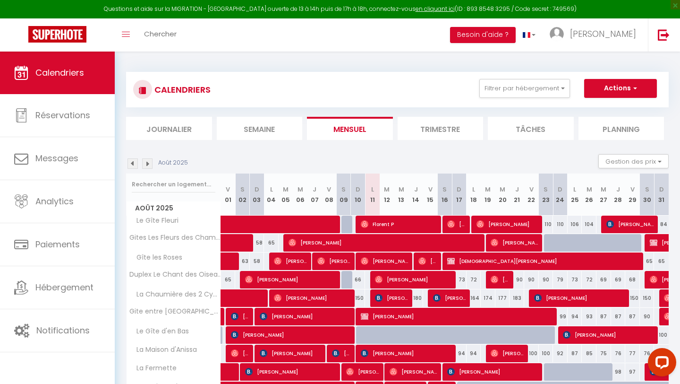
scroll to position [78, 0]
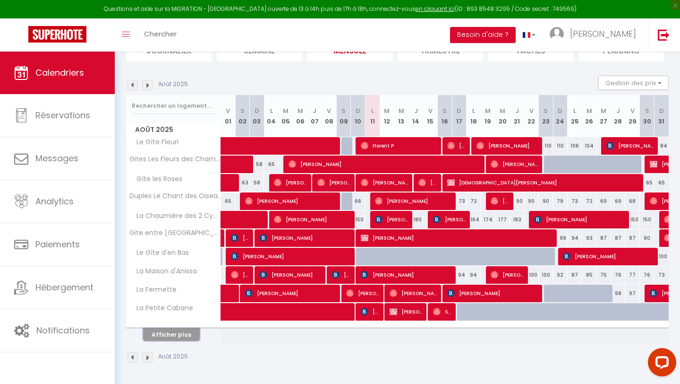
click at [163, 338] on button "Afficher plus" at bounding box center [171, 334] width 57 height 13
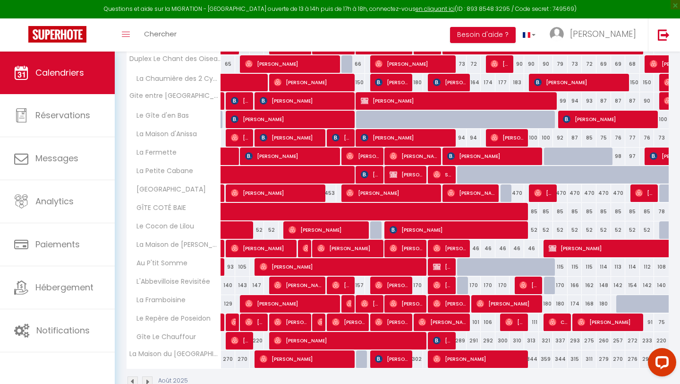
scroll to position [178, 0]
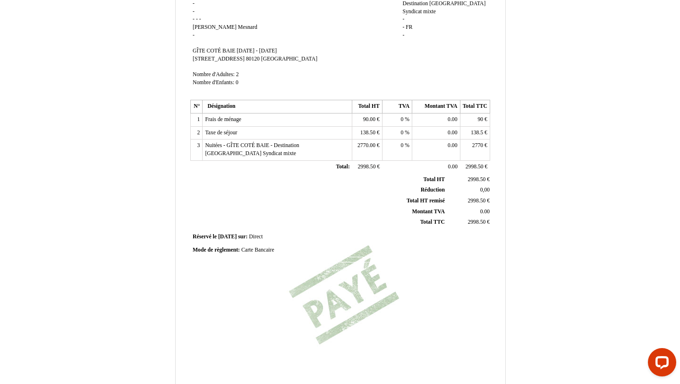
scroll to position [97, 0]
click at [333, 309] on div "Facture Facture N° 5793918 5793918 Date de création 20 May 2025 Hebergeur: Hebe…" at bounding box center [340, 168] width 303 height 446
click at [374, 316] on div "Facture Facture N° 5793918 5793918 Date de création 20 May 2025 Hebergeur: Hebe…" at bounding box center [340, 168] width 303 height 446
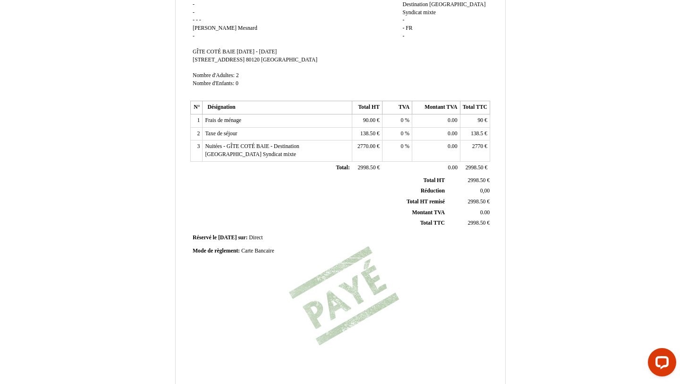
click at [351, 307] on div "Facture Facture N° 5793918 5793918 Date de création 20 May 2025 Hebergeur: Hebe…" at bounding box center [340, 168] width 303 height 446
drag, startPoint x: 299, startPoint y: 261, endPoint x: 416, endPoint y: 324, distance: 132.5
click at [416, 324] on div "Facture Facture N° 5793918 5793918 Date de création 20 May 2025 Hebergeur: Hebe…" at bounding box center [340, 168] width 303 height 446
drag, startPoint x: 462, startPoint y: 318, endPoint x: 275, endPoint y: 278, distance: 190.4
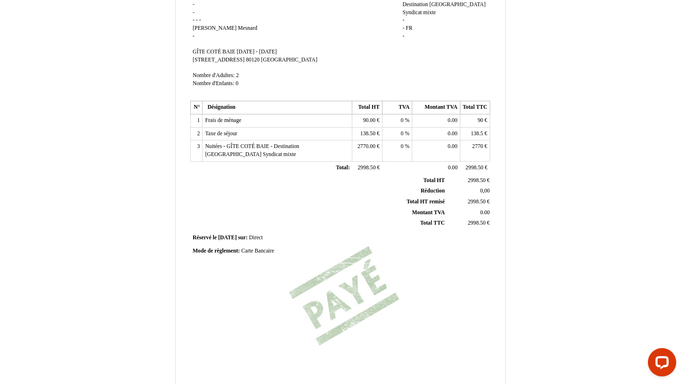
click at [275, 278] on div "Facture Facture N° 5793918 5793918 Date de création 20 May 2025 Hebergeur: Hebe…" at bounding box center [340, 168] width 303 height 446
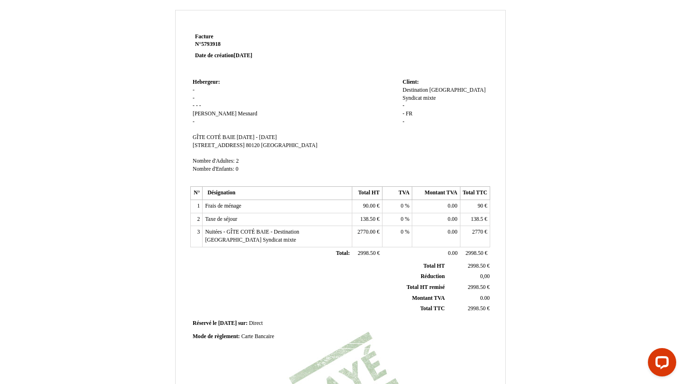
scroll to position [0, 0]
